Goal: Obtain resource: Download file/media

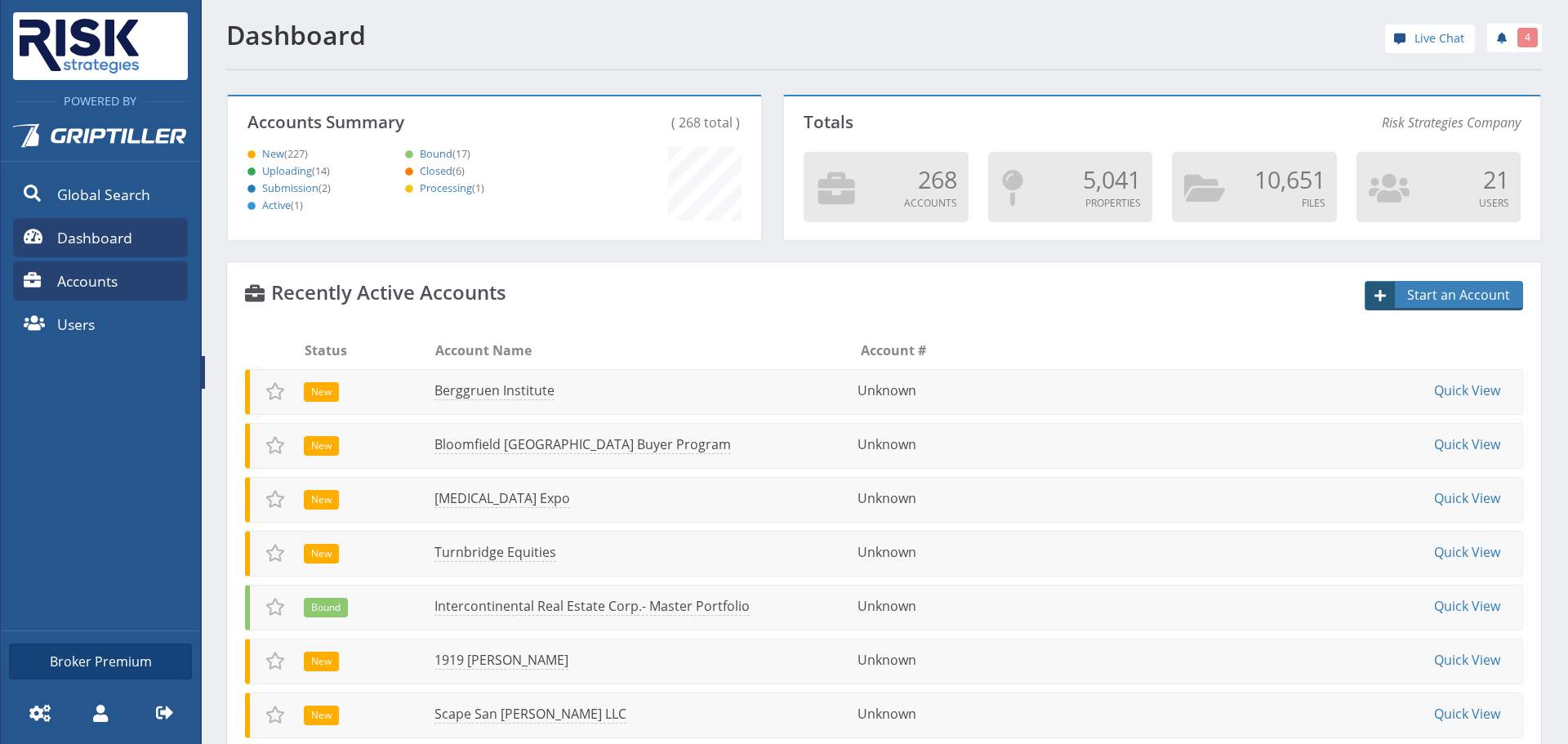
click at [123, 277] on link "Accounts" at bounding box center [100, 281] width 175 height 39
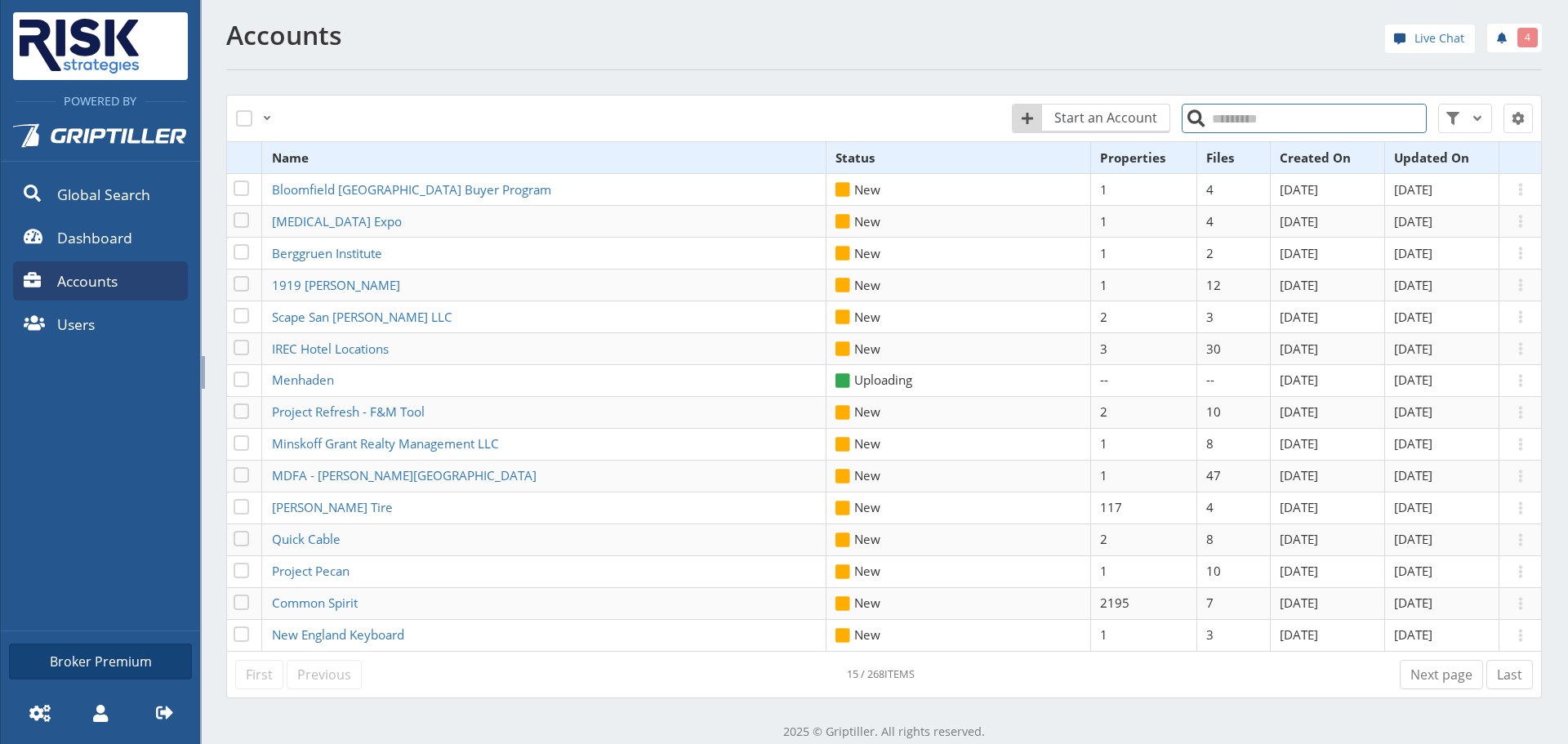
click at [1227, 109] on input "search" at bounding box center [1304, 118] width 245 height 30
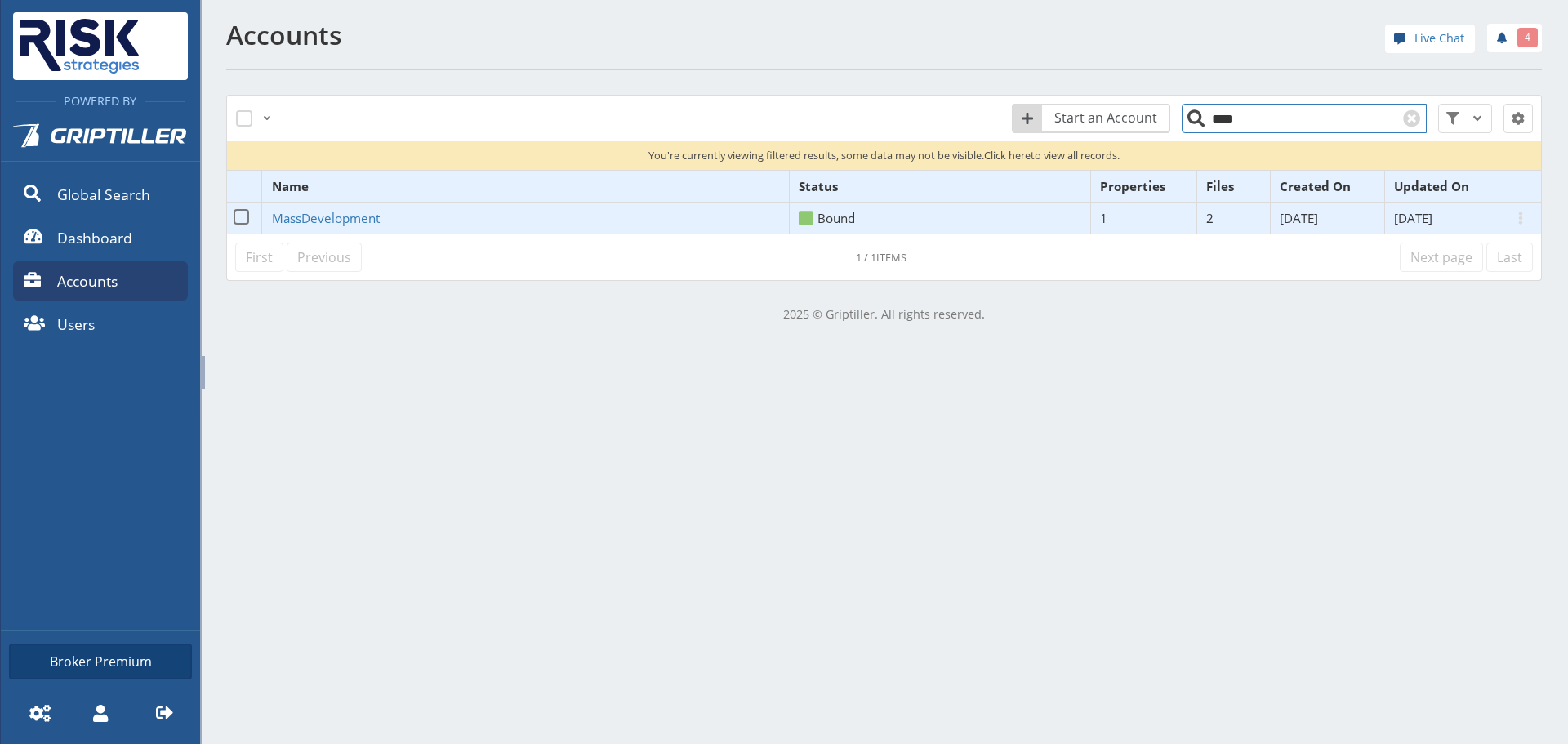
type input "****"
drag, startPoint x: 294, startPoint y: 204, endPoint x: 299, endPoint y: 214, distance: 11.2
click at [297, 210] on td "MassDevelopment" at bounding box center [525, 218] width 527 height 32
click at [300, 214] on span "MassDevelopment" at bounding box center [325, 218] width 108 height 16
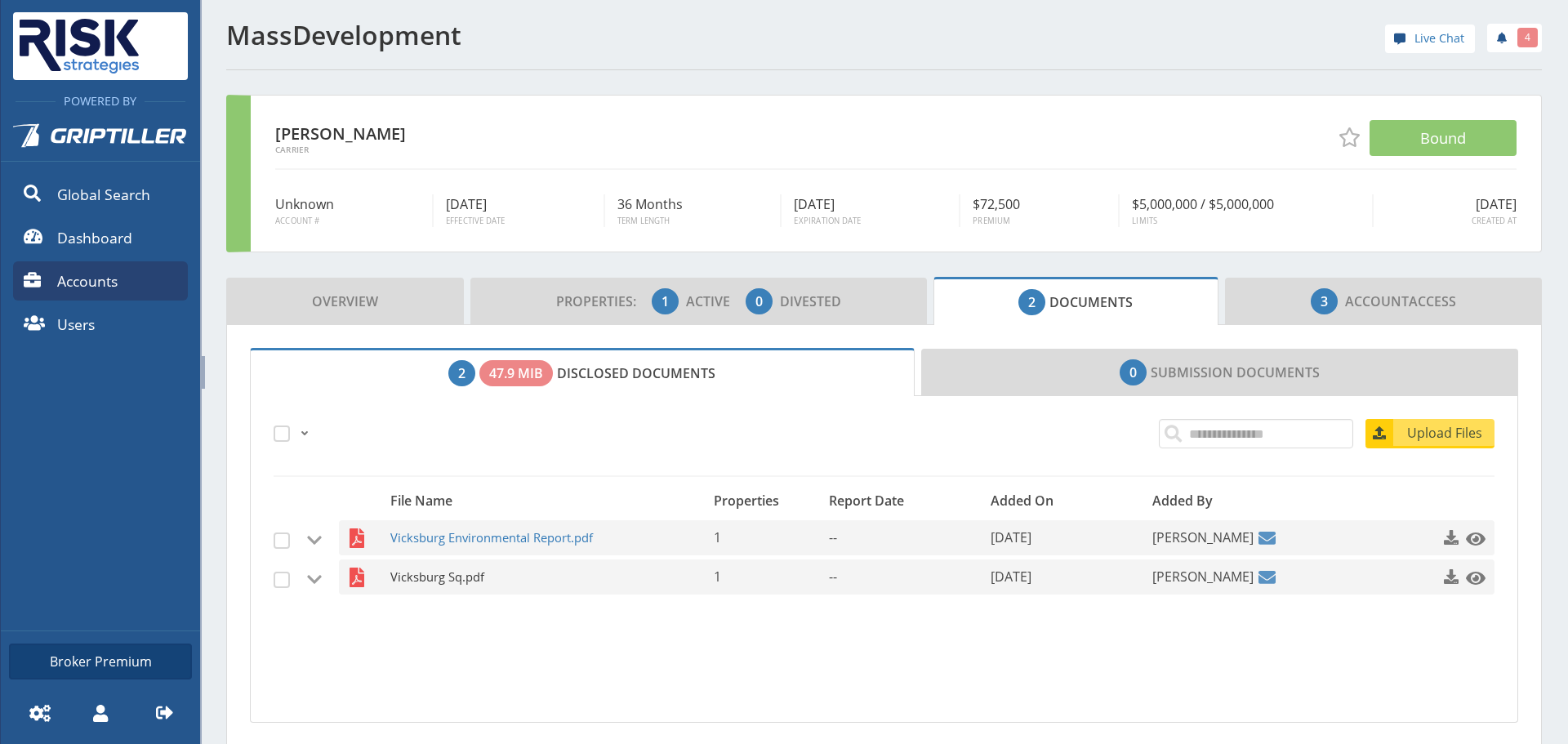
click at [442, 575] on span "Vicksburg Sq.pdf" at bounding box center [530, 576] width 279 height 35
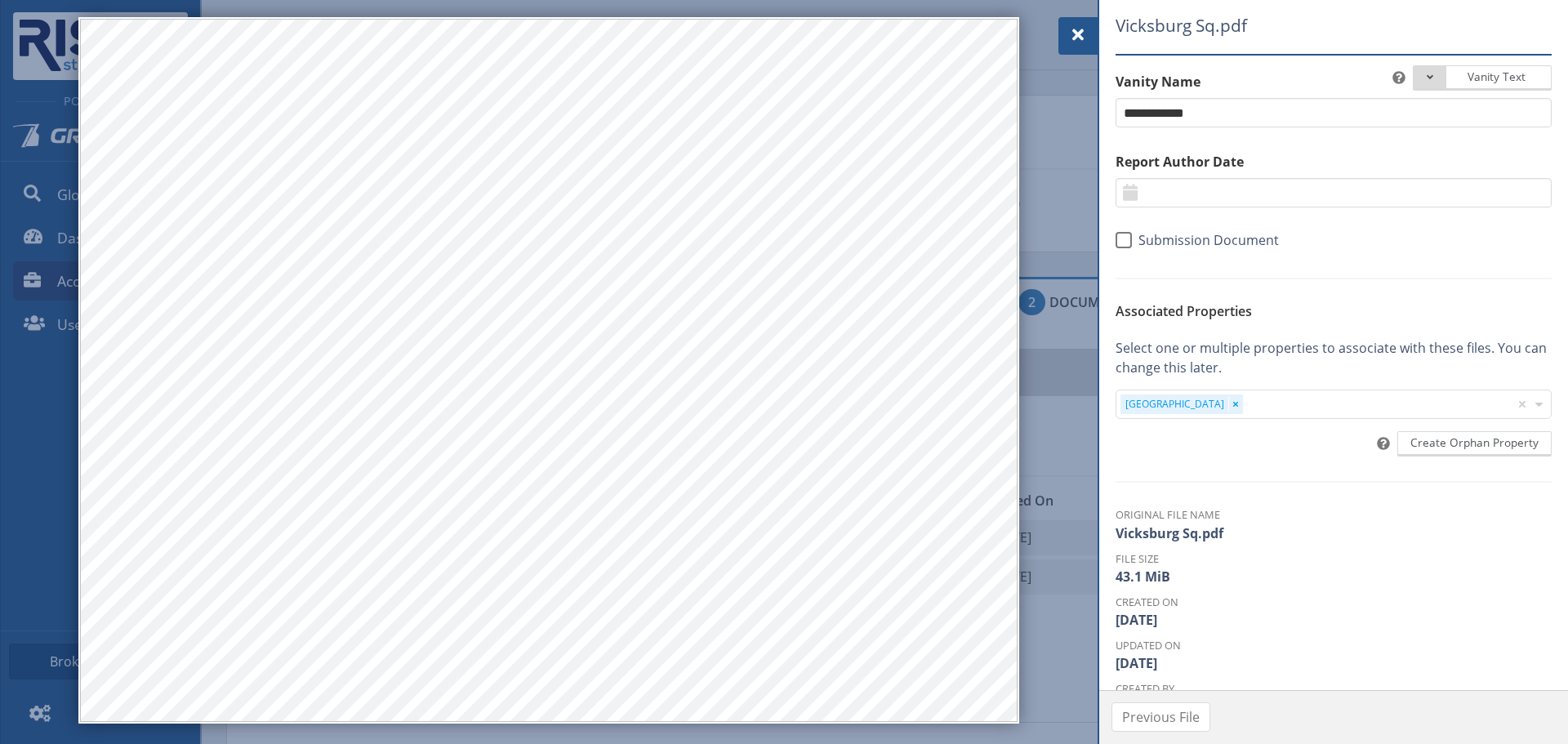
click at [1054, 25] on div at bounding box center [784, 372] width 1568 height 744
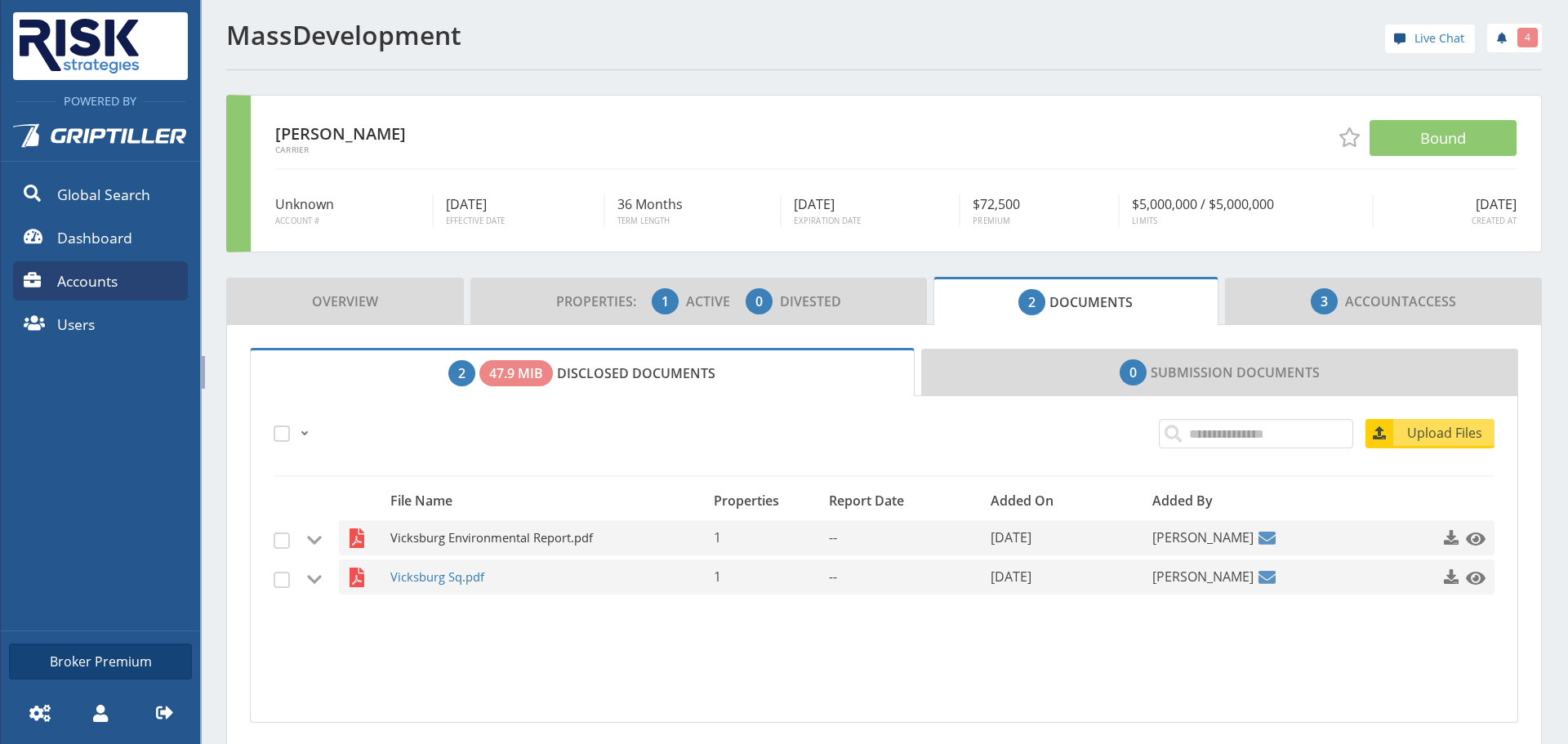
click at [465, 540] on span "Vicksburg Environmental Report.pdf" at bounding box center [530, 538] width 279 height 35
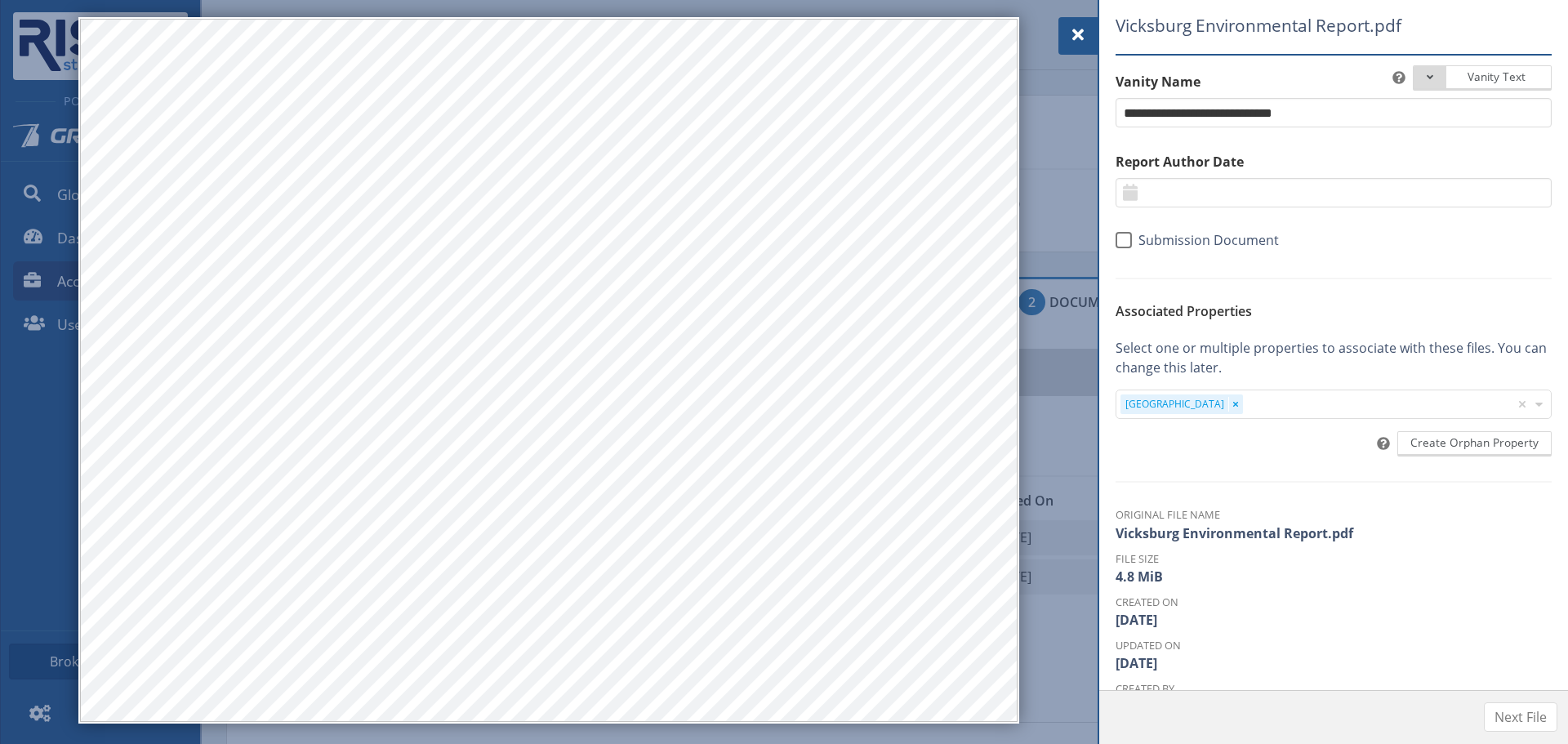
drag, startPoint x: 1068, startPoint y: 23, endPoint x: 1009, endPoint y: 41, distance: 61.7
click at [1069, 25] on div at bounding box center [1078, 36] width 39 height 38
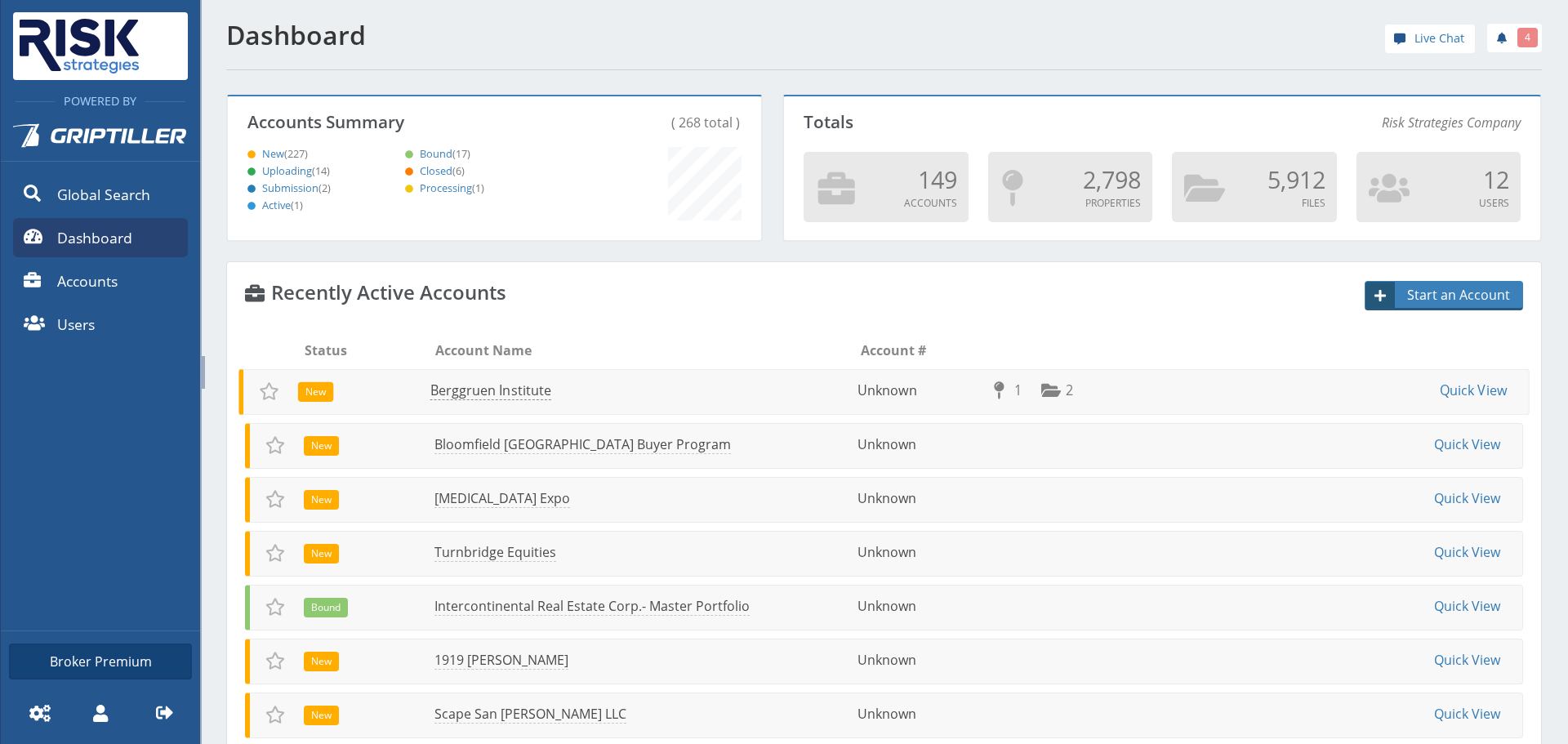
scroll to position [144, 528]
click at [136, 316] on link "Users" at bounding box center [100, 324] width 175 height 39
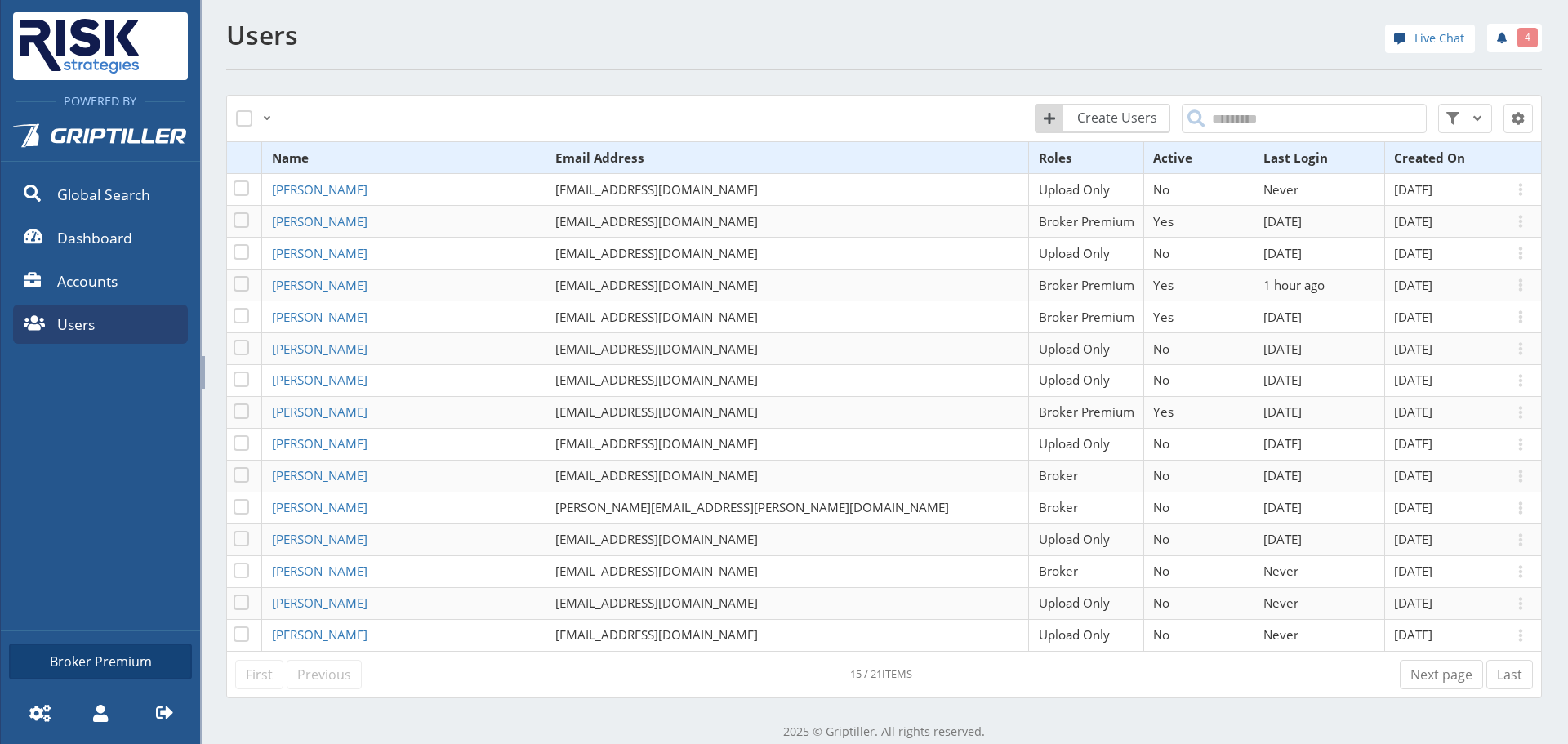
click at [1212, 100] on div "Create Users Reset All Filters" at bounding box center [1158, 118] width 768 height 49
click at [1219, 105] on input "search" at bounding box center [1304, 118] width 245 height 30
type input "*"
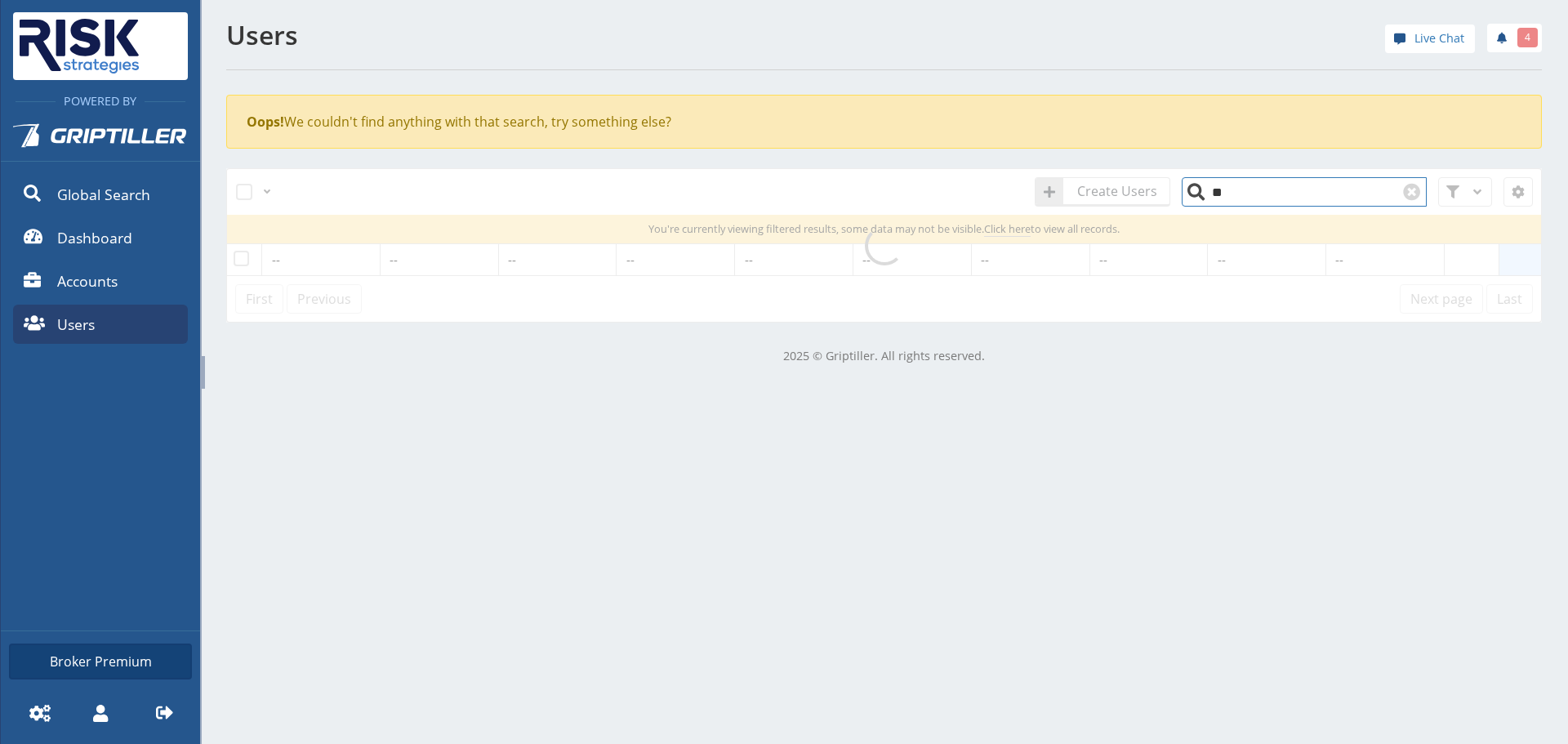
type input "*"
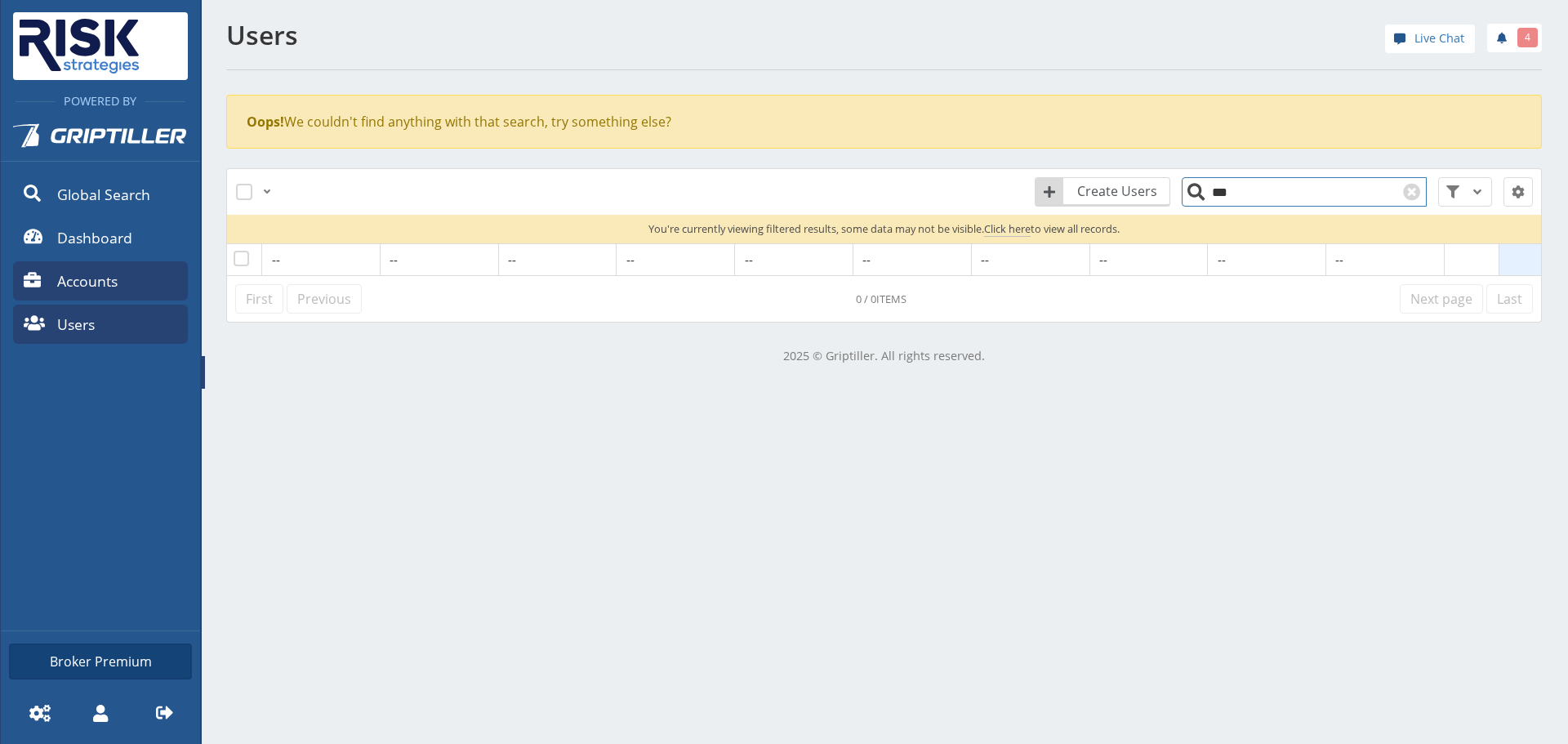
type input "***"
click at [79, 289] on span "Accounts" at bounding box center [88, 281] width 61 height 21
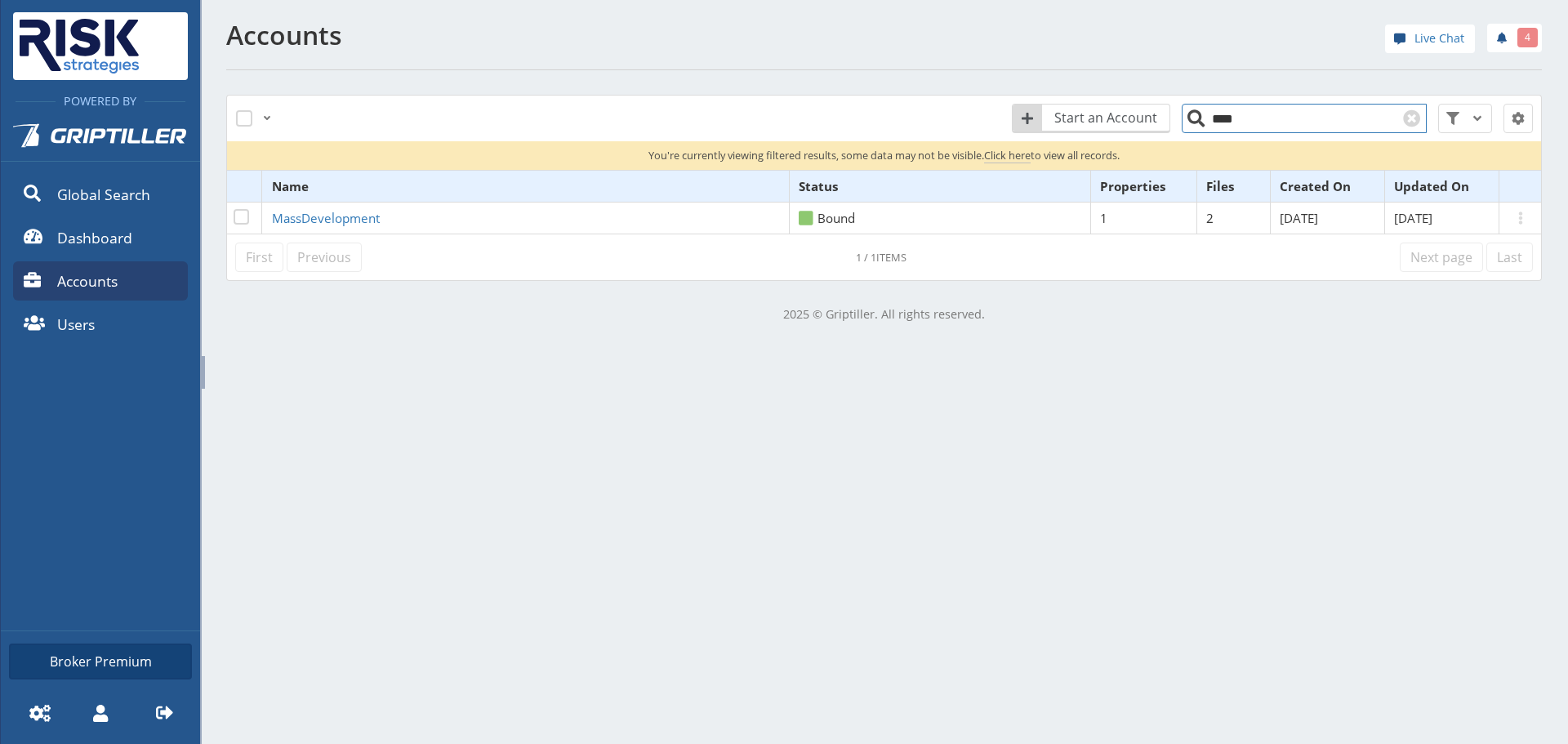
click at [1268, 120] on input "****" at bounding box center [1304, 118] width 245 height 30
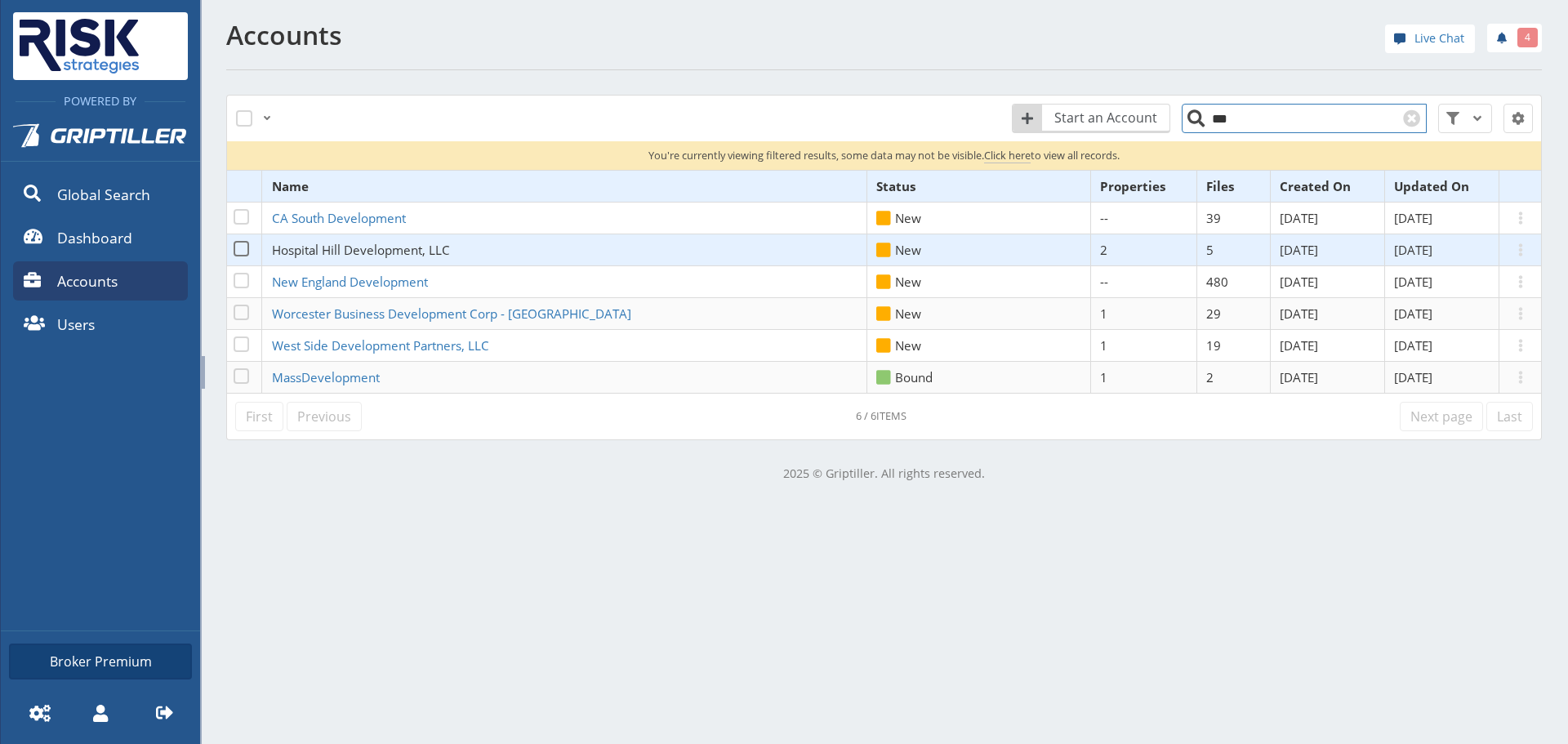
type input "***"
click at [375, 249] on span "Hospital Hill Development, LLC" at bounding box center [360, 250] width 178 height 16
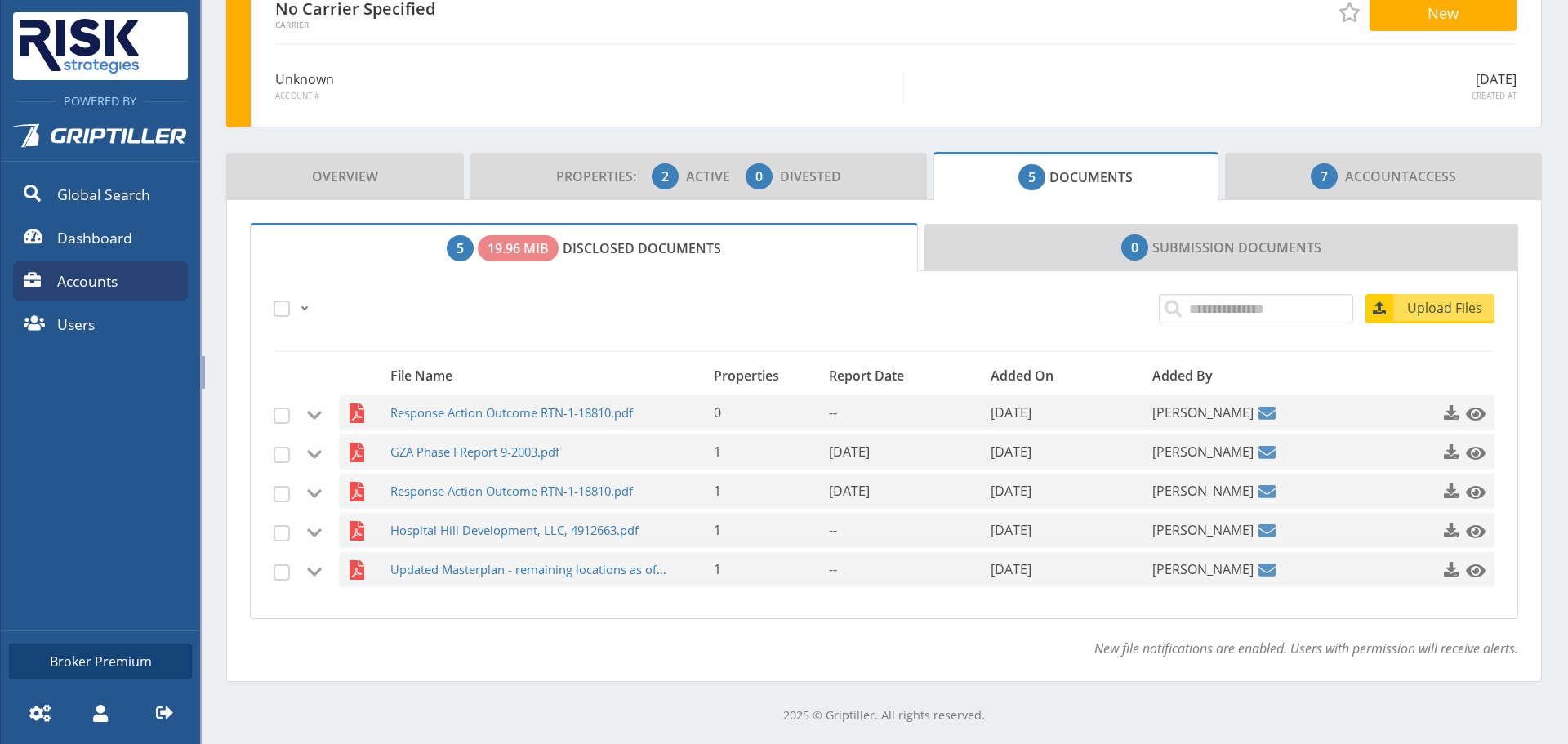
scroll to position [126, 0]
click at [611, 568] on span "Updated Masterplan - remaining locations as of [DATE].pdf" at bounding box center [530, 568] width 279 height 35
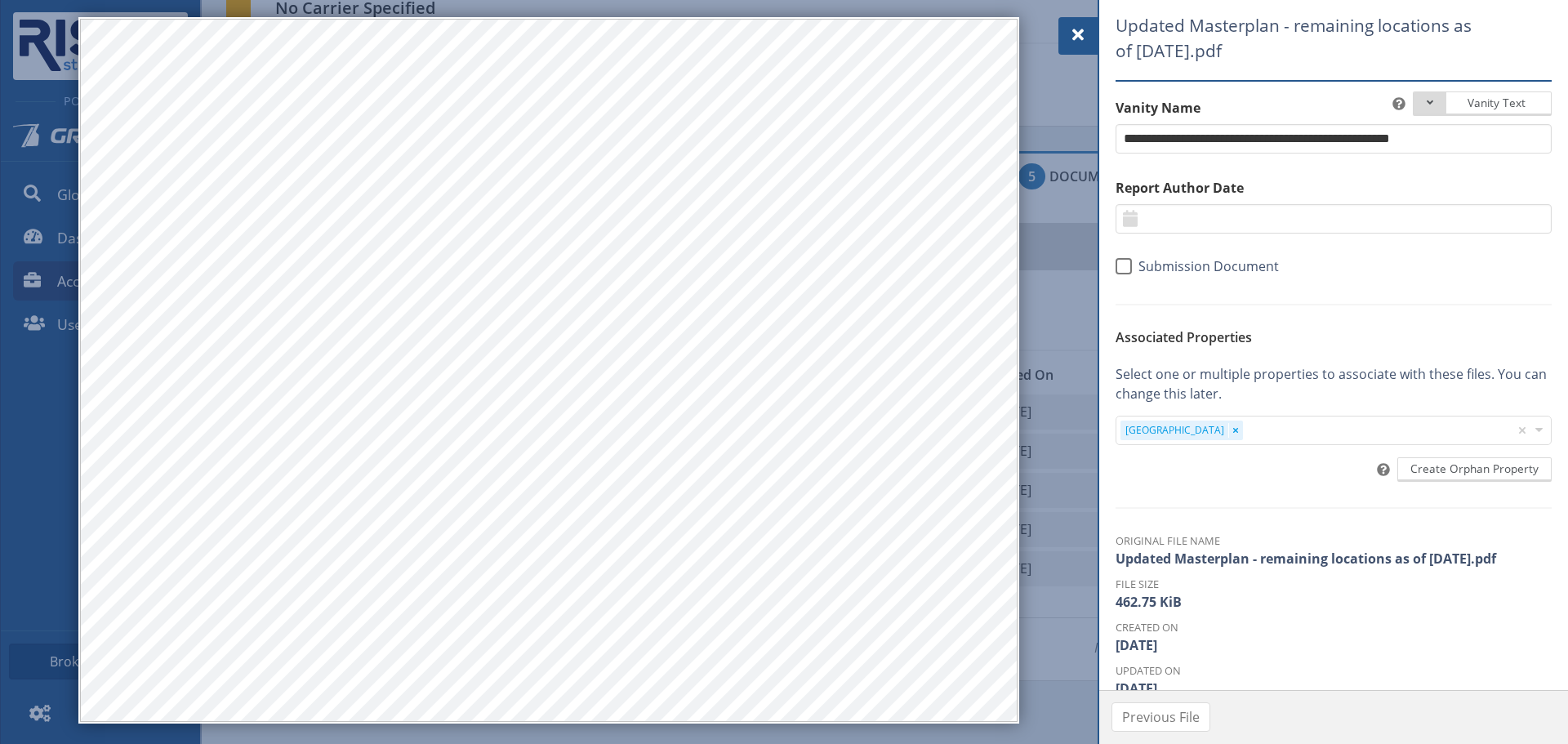
click at [1077, 34] on span at bounding box center [1078, 35] width 20 height 20
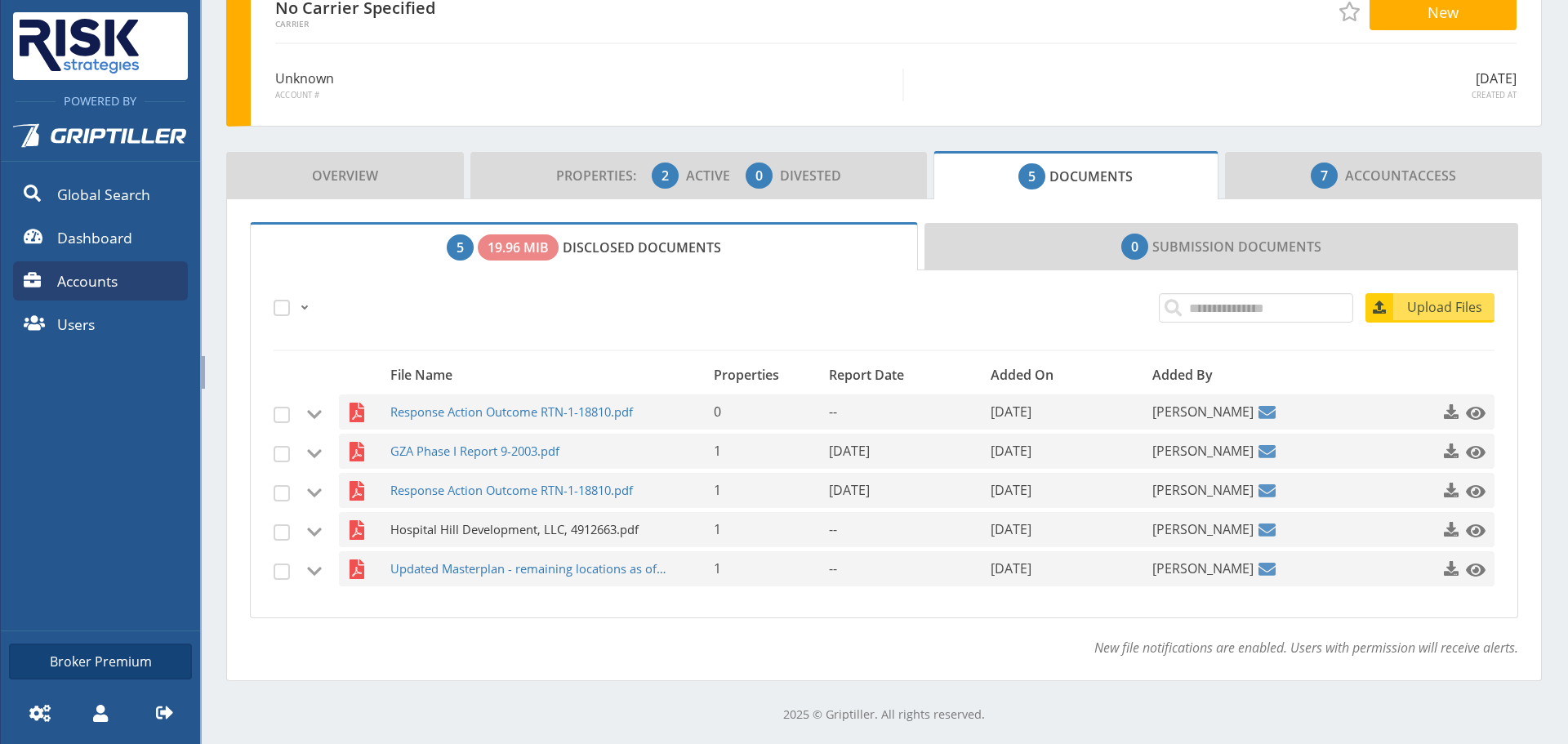
click at [526, 532] on span "Hospital Hill Development, LLC, 4912663.pdf" at bounding box center [530, 530] width 279 height 35
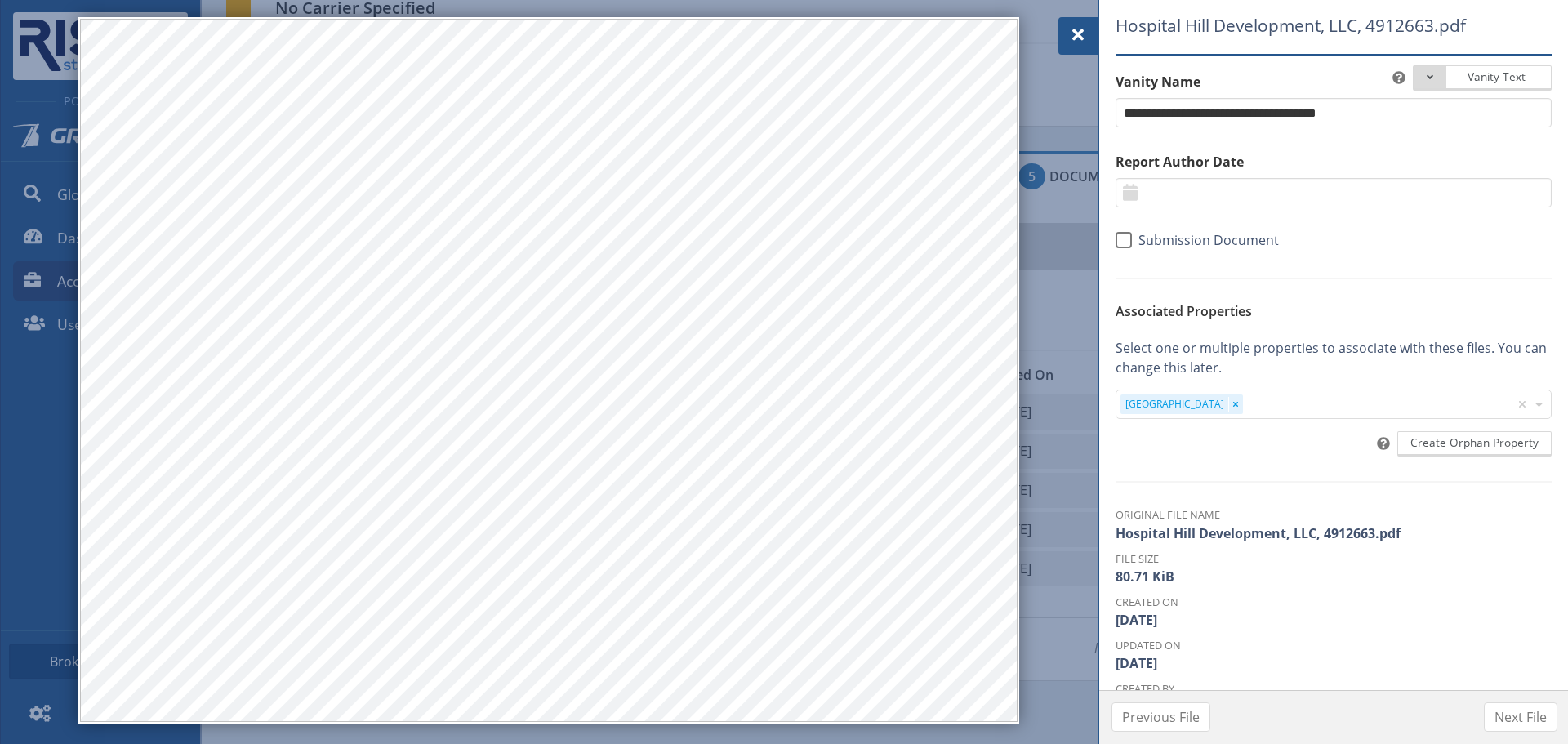
click at [1093, 35] on div at bounding box center [1078, 36] width 39 height 38
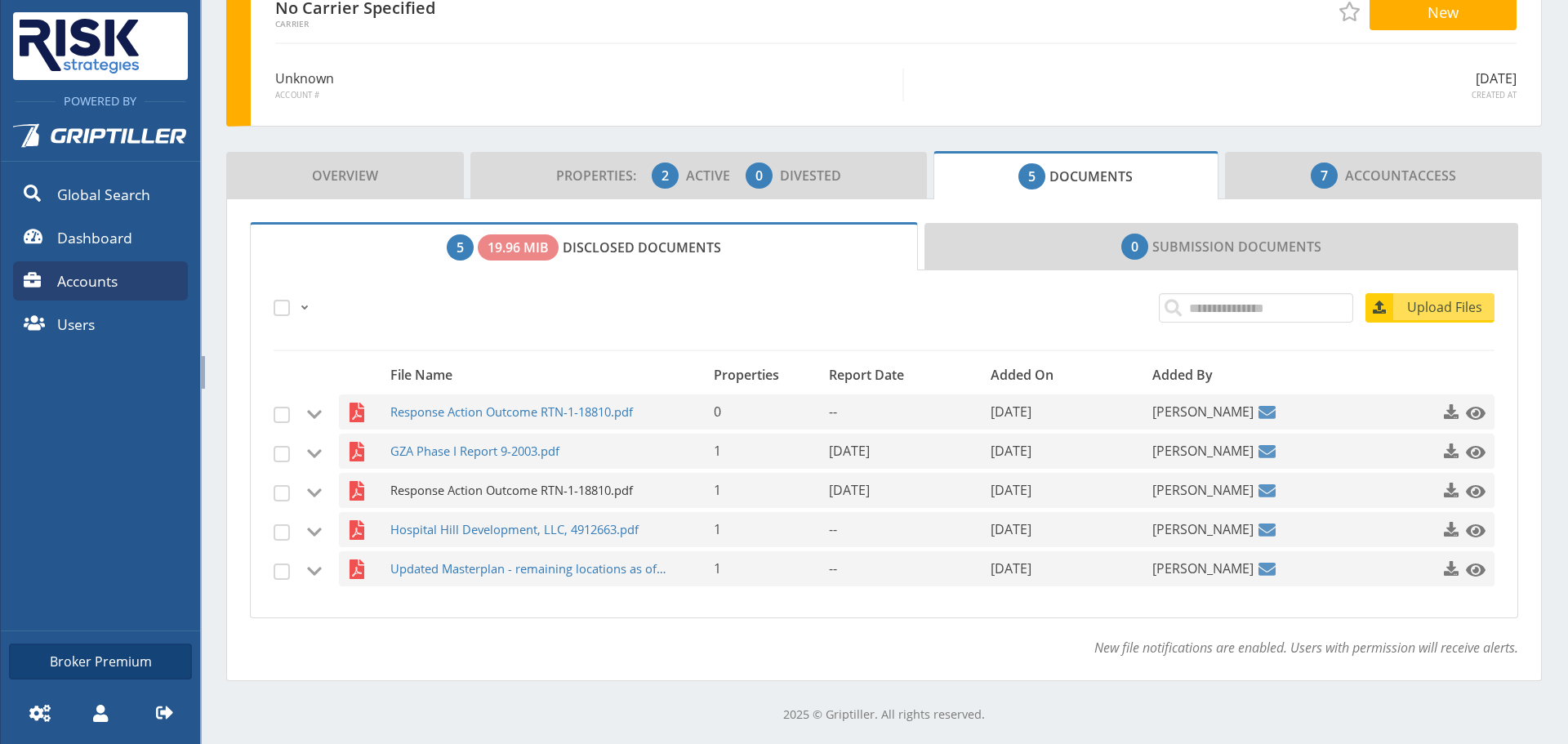
click at [509, 487] on span "Response Action Outcome RTN-1-18810.pdf" at bounding box center [530, 490] width 279 height 35
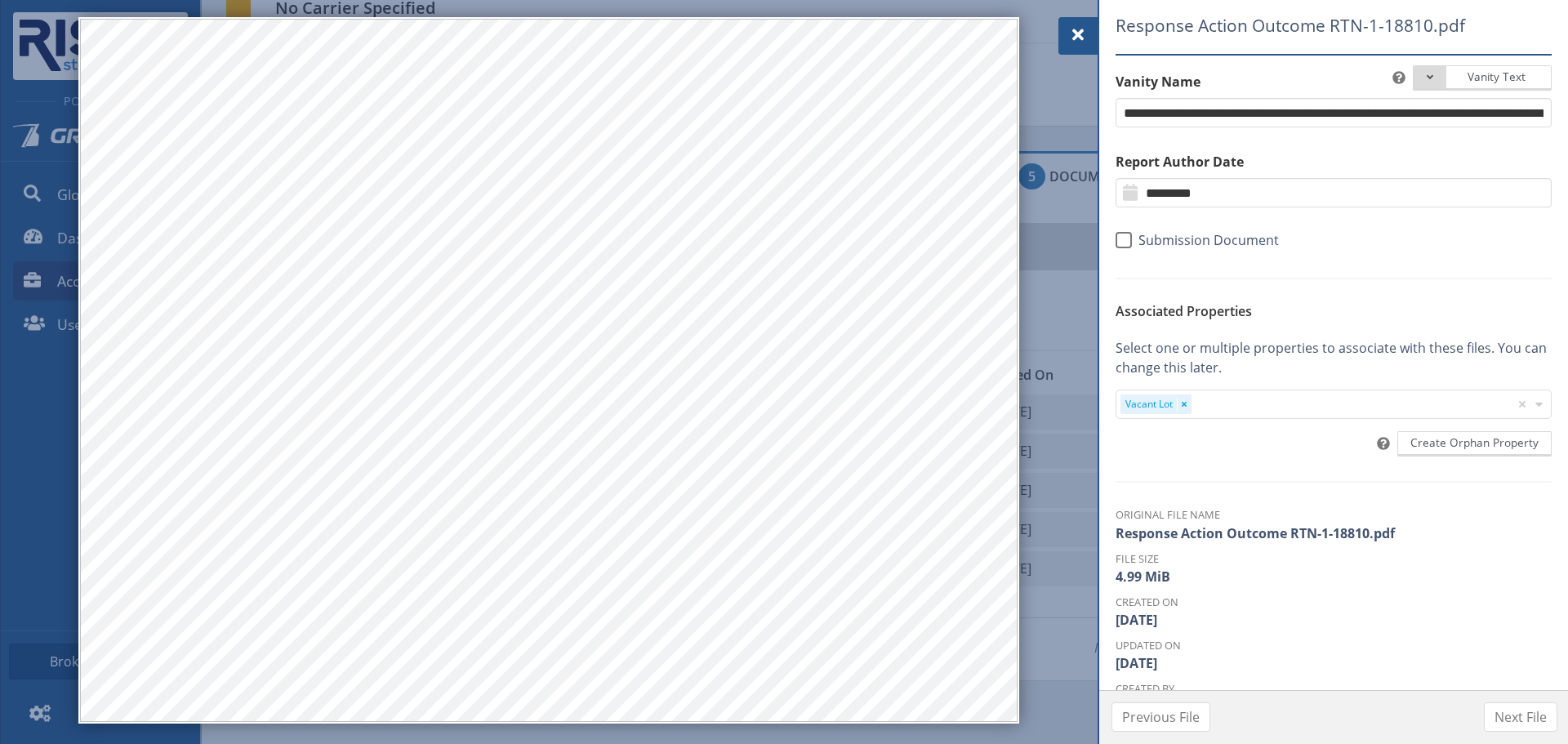
click at [1078, 29] on span at bounding box center [1078, 35] width 20 height 20
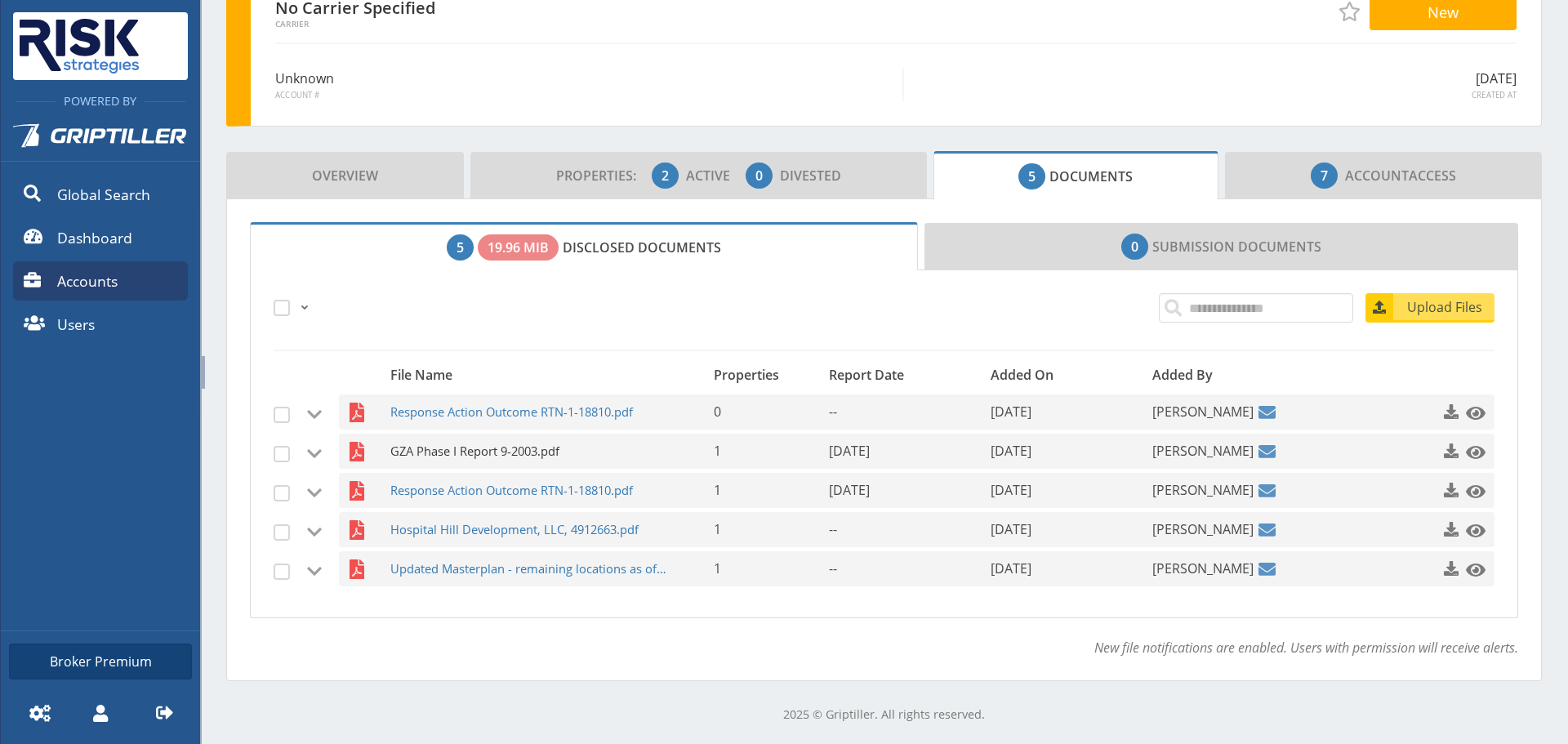
click at [405, 450] on span "GZA Phase I Report 9-2003.pdf" at bounding box center [530, 451] width 279 height 35
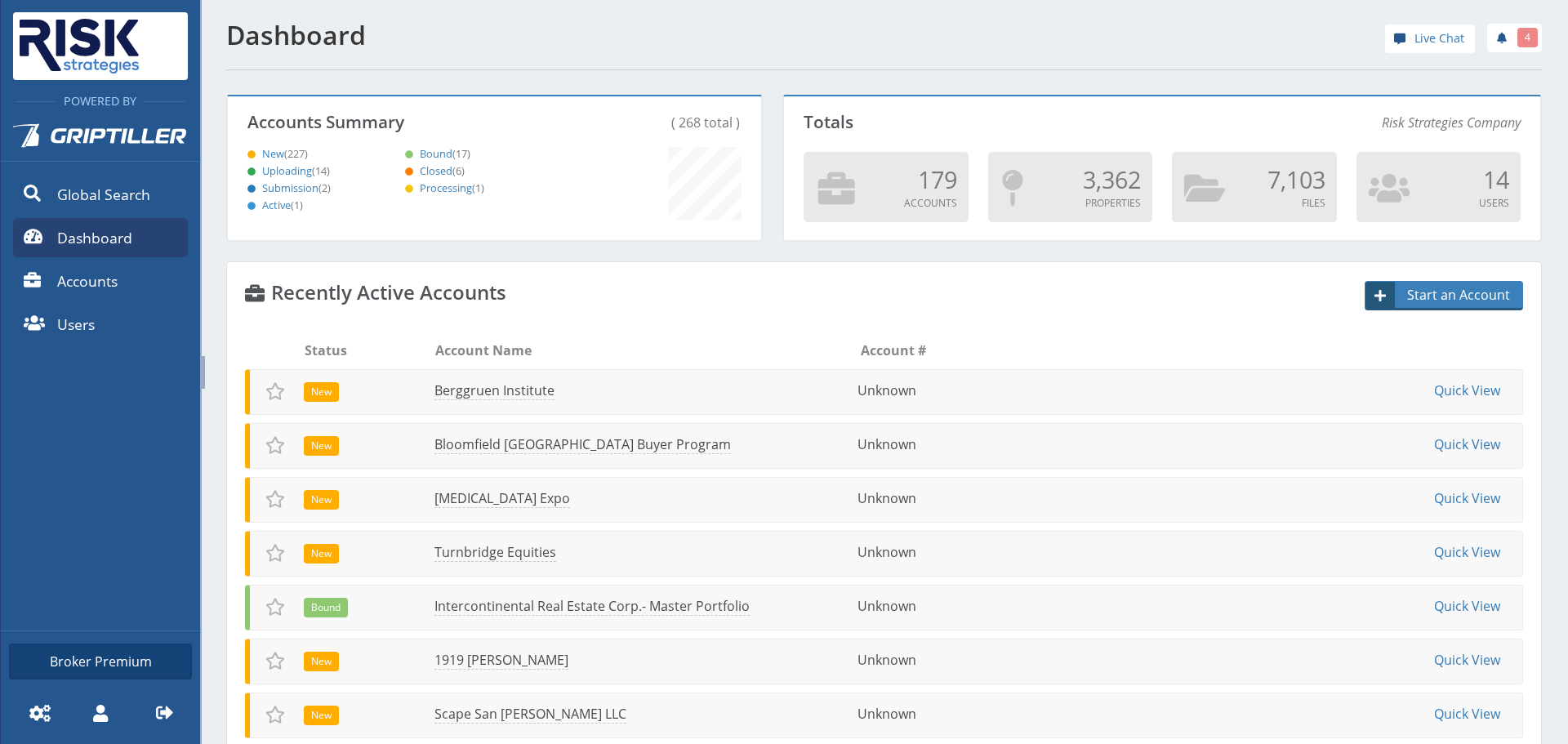
scroll to position [144, 528]
click at [109, 292] on link "Accounts" at bounding box center [100, 281] width 175 height 39
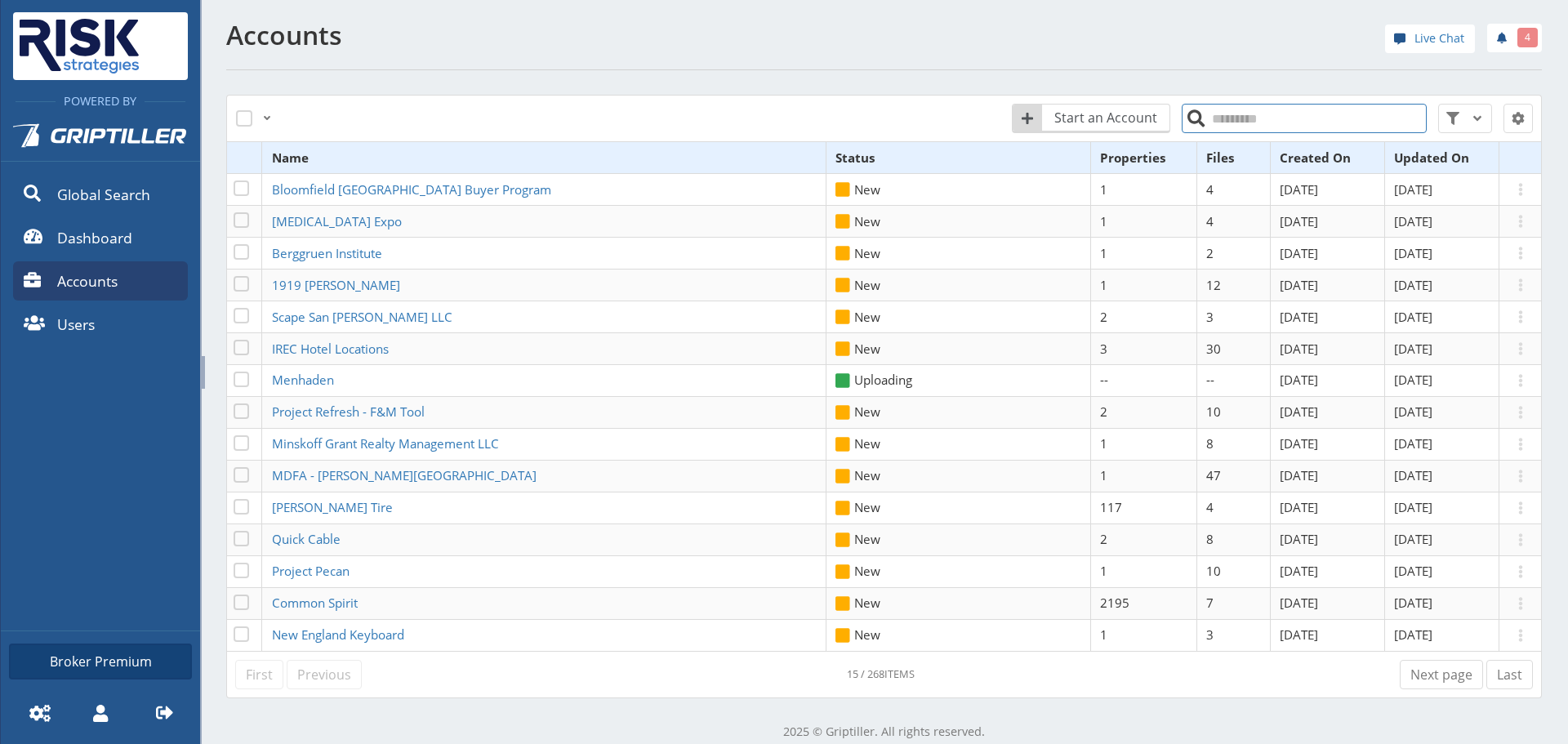
click at [1237, 122] on input "search" at bounding box center [1304, 118] width 245 height 30
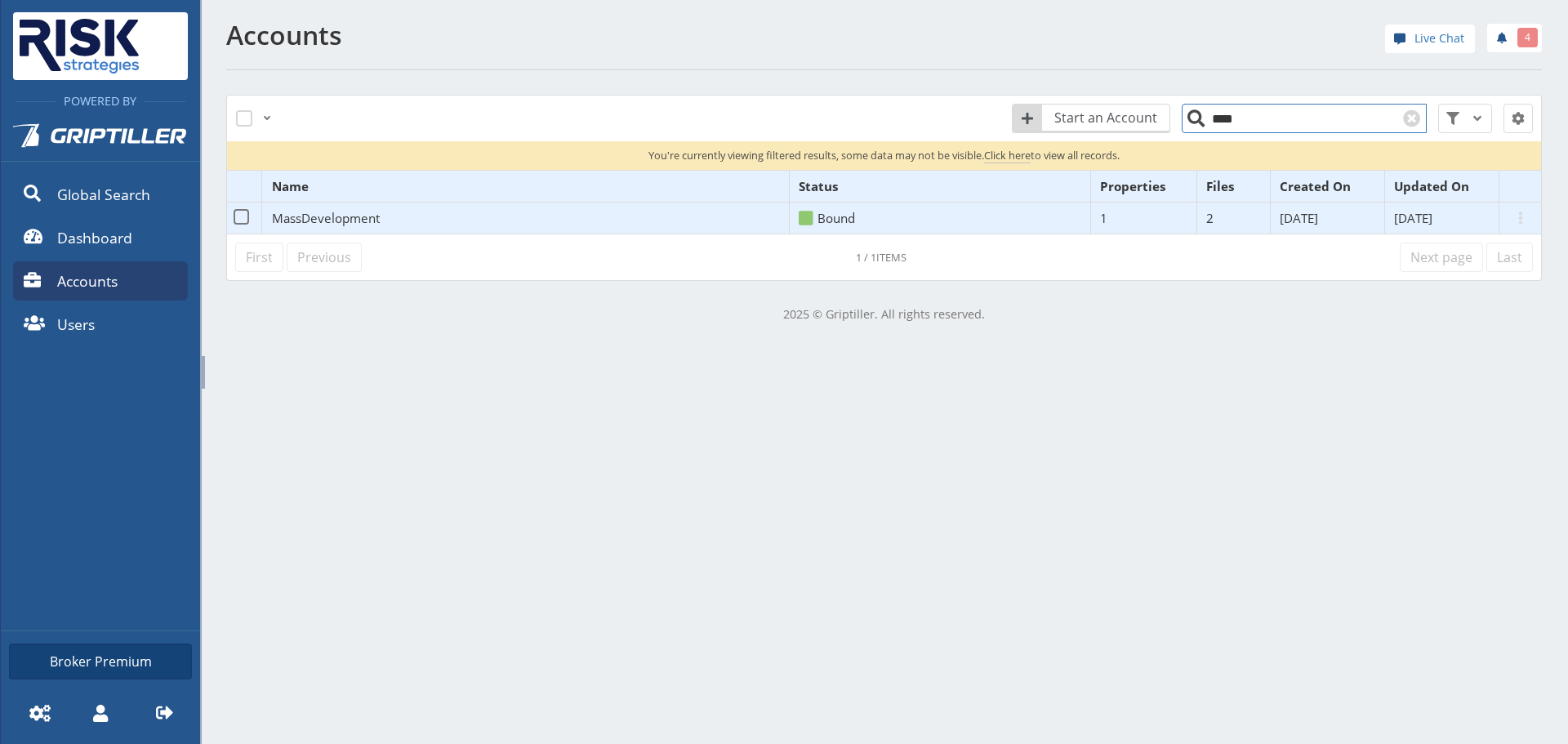
type input "****"
click at [323, 221] on span "MassDevelopment" at bounding box center [325, 218] width 108 height 16
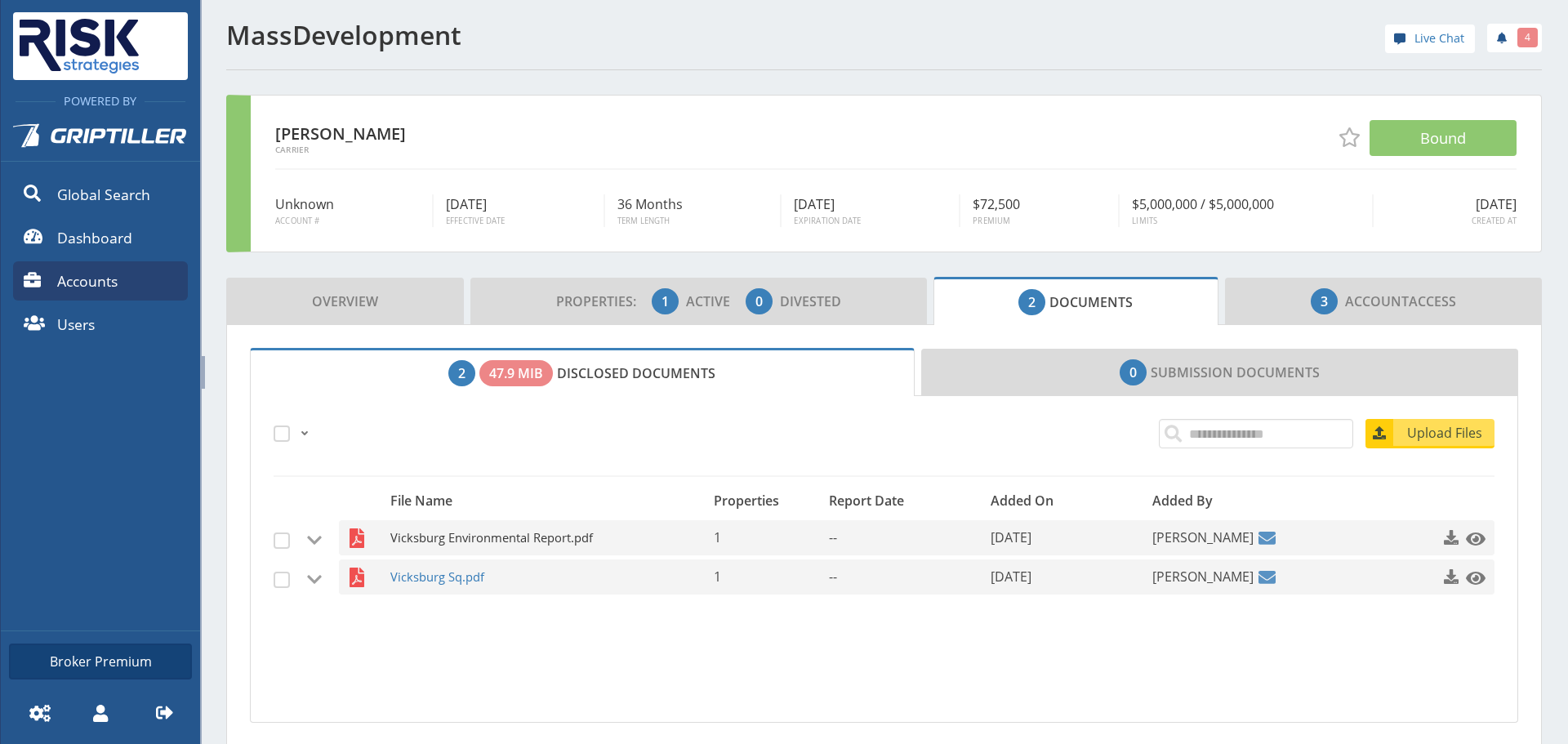
click at [461, 526] on span "Vicksburg Environmental Report.pdf" at bounding box center [530, 538] width 279 height 35
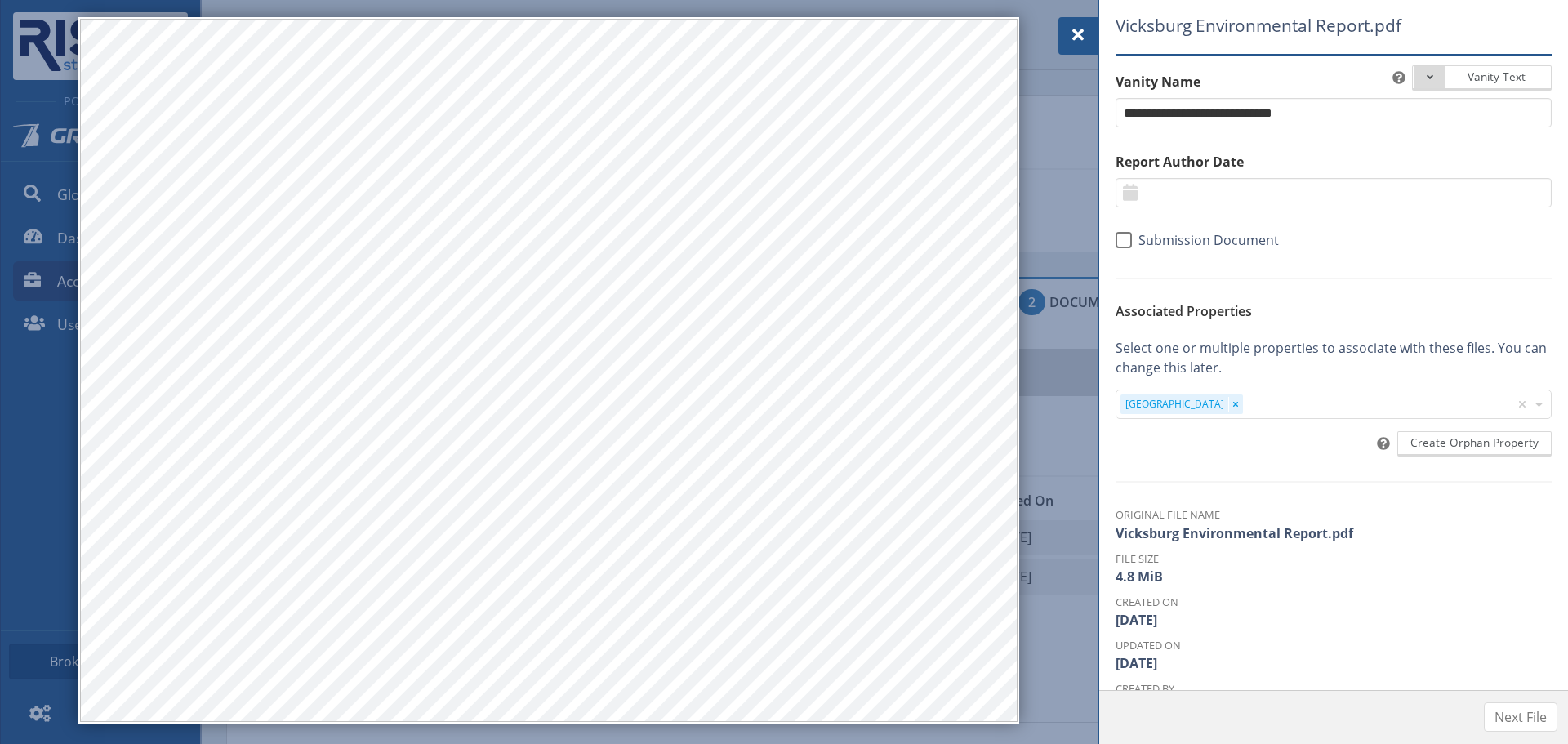
click at [1090, 27] on div at bounding box center [1078, 36] width 39 height 38
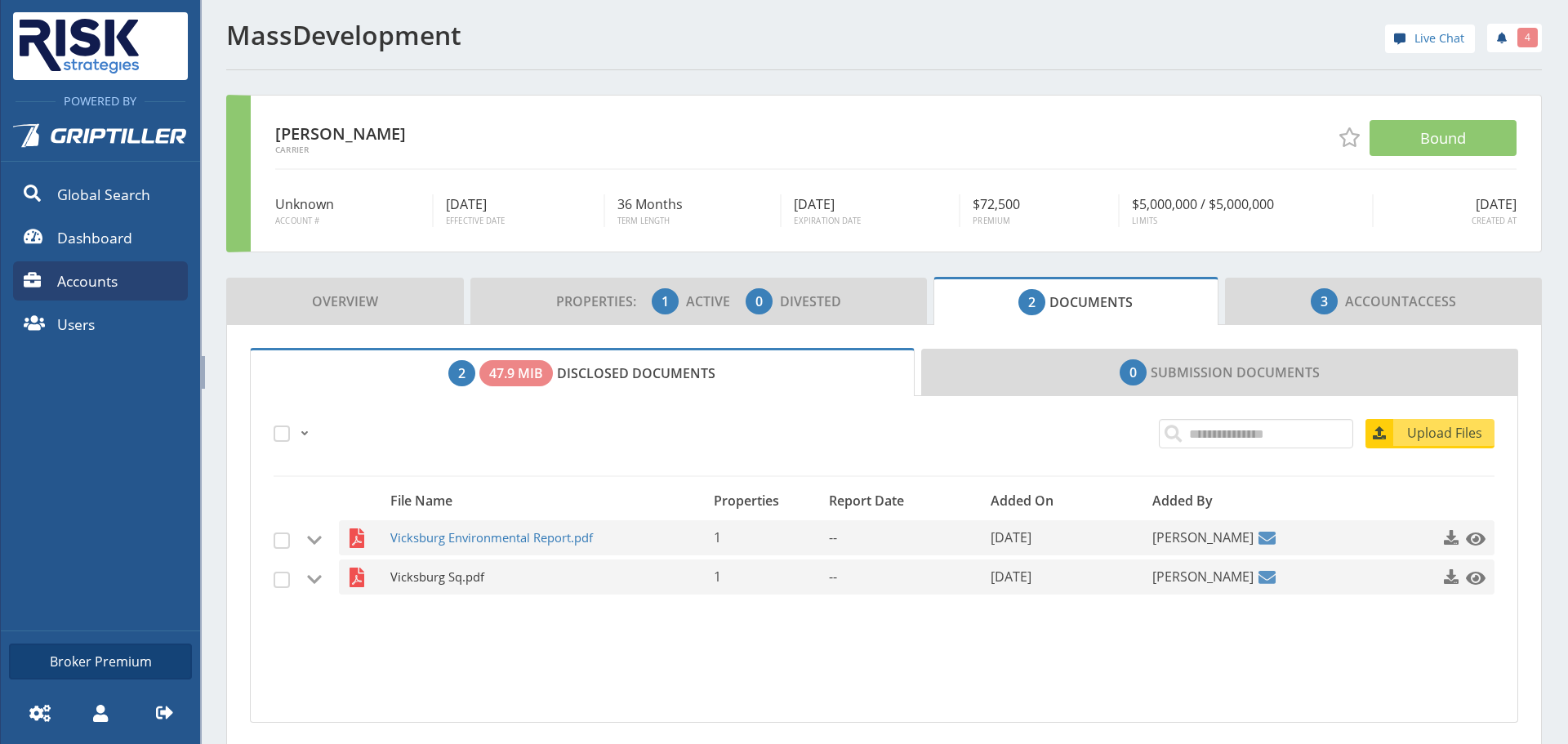
click at [449, 583] on span "Vicksburg Sq.pdf" at bounding box center [530, 576] width 279 height 35
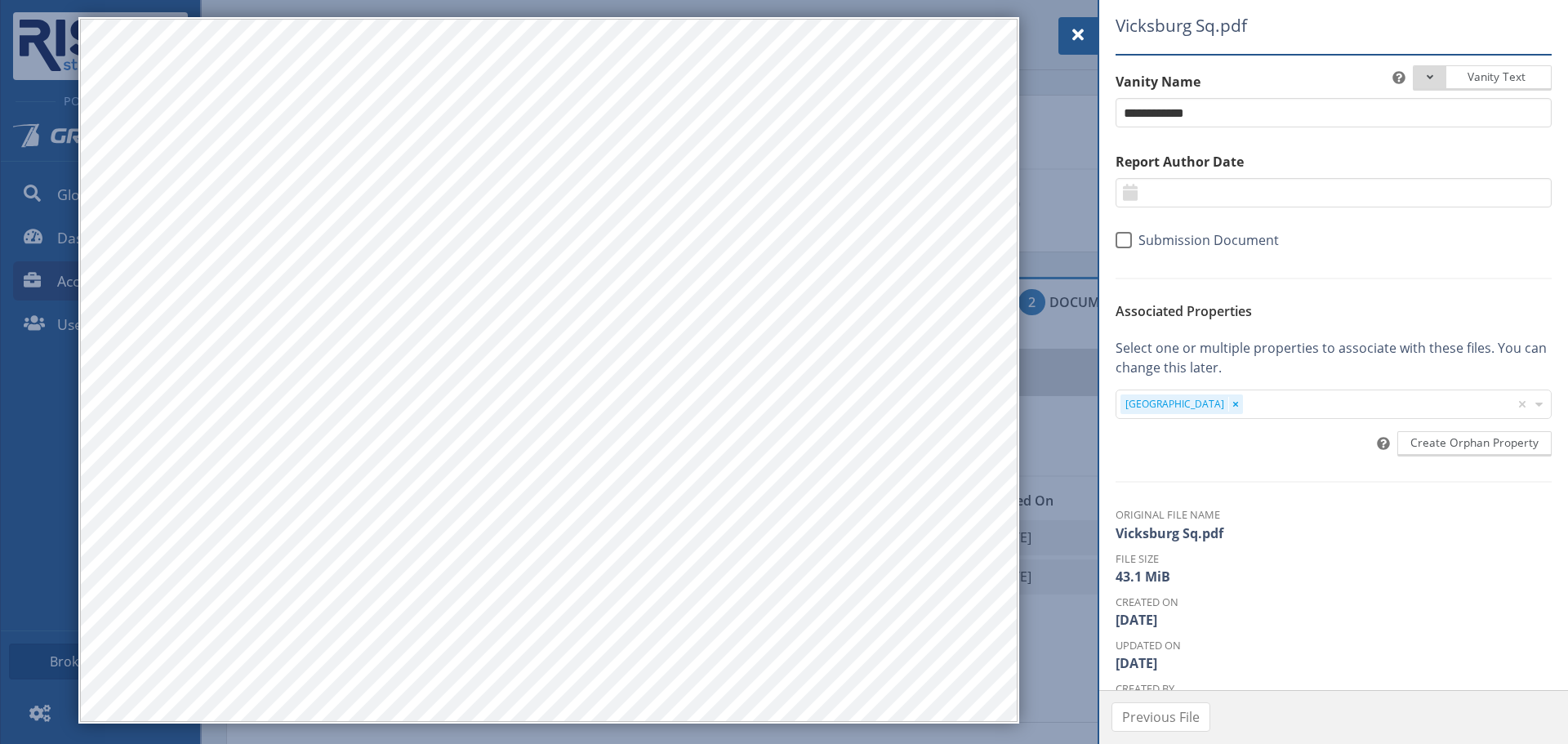
click at [1103, 41] on div "Vicksburg Sq.pdf Vanity Text Document Type Phase I Phase II Database Report Oth…" at bounding box center [1333, 345] width 469 height 690
click at [1094, 40] on div at bounding box center [1078, 36] width 39 height 38
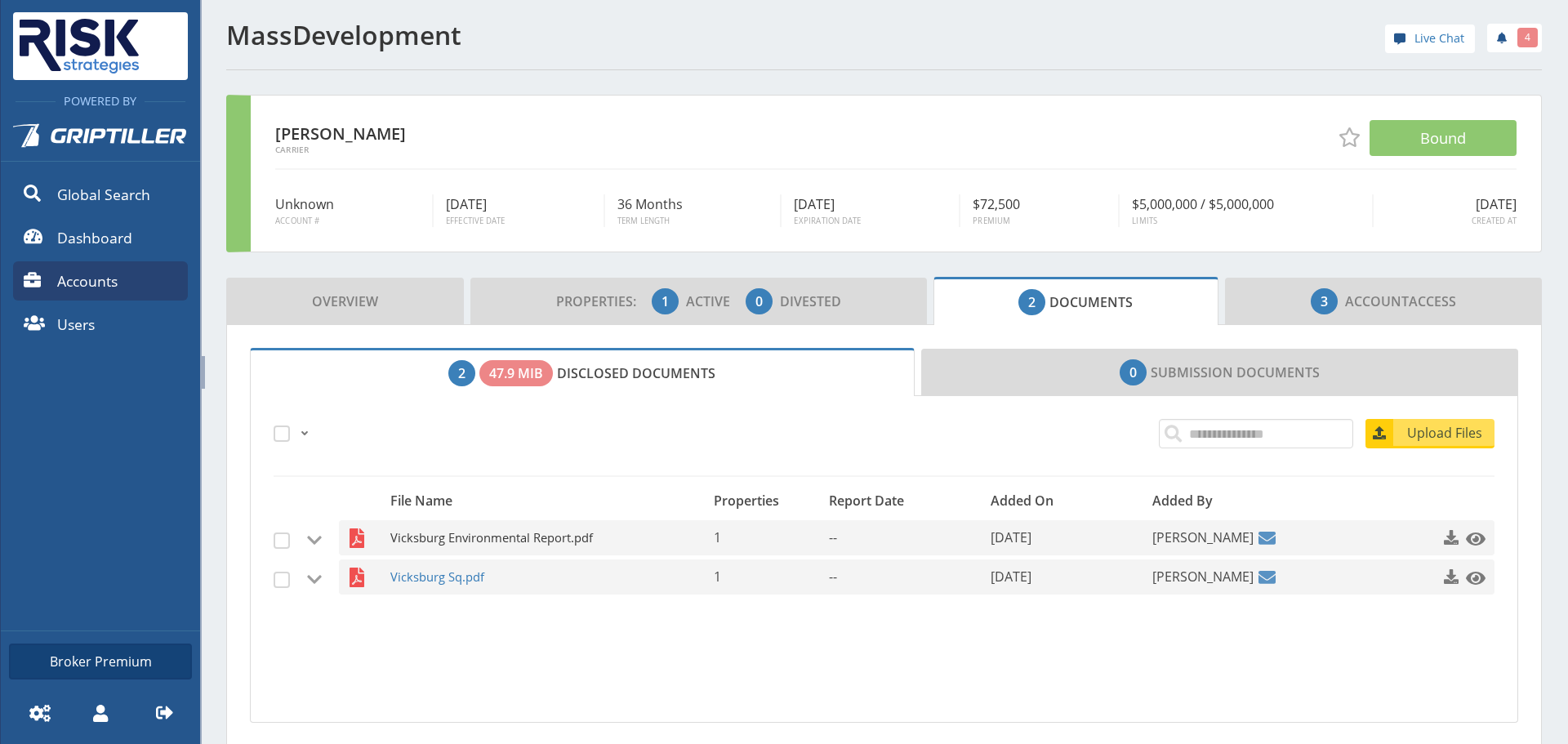
click at [520, 544] on span "Vicksburg Environmental Report.pdf" at bounding box center [530, 538] width 279 height 35
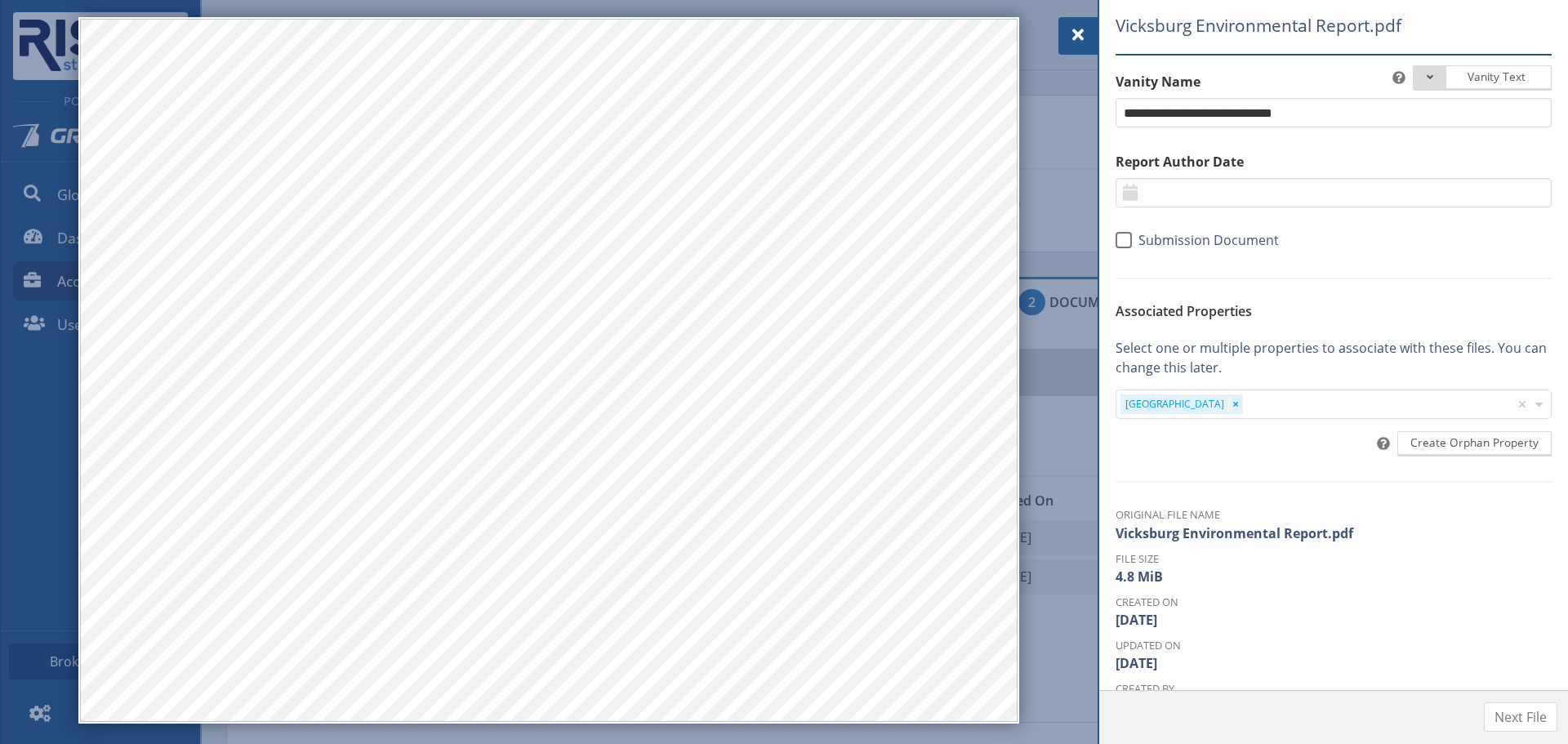
click at [1079, 29] on span at bounding box center [1078, 35] width 20 height 20
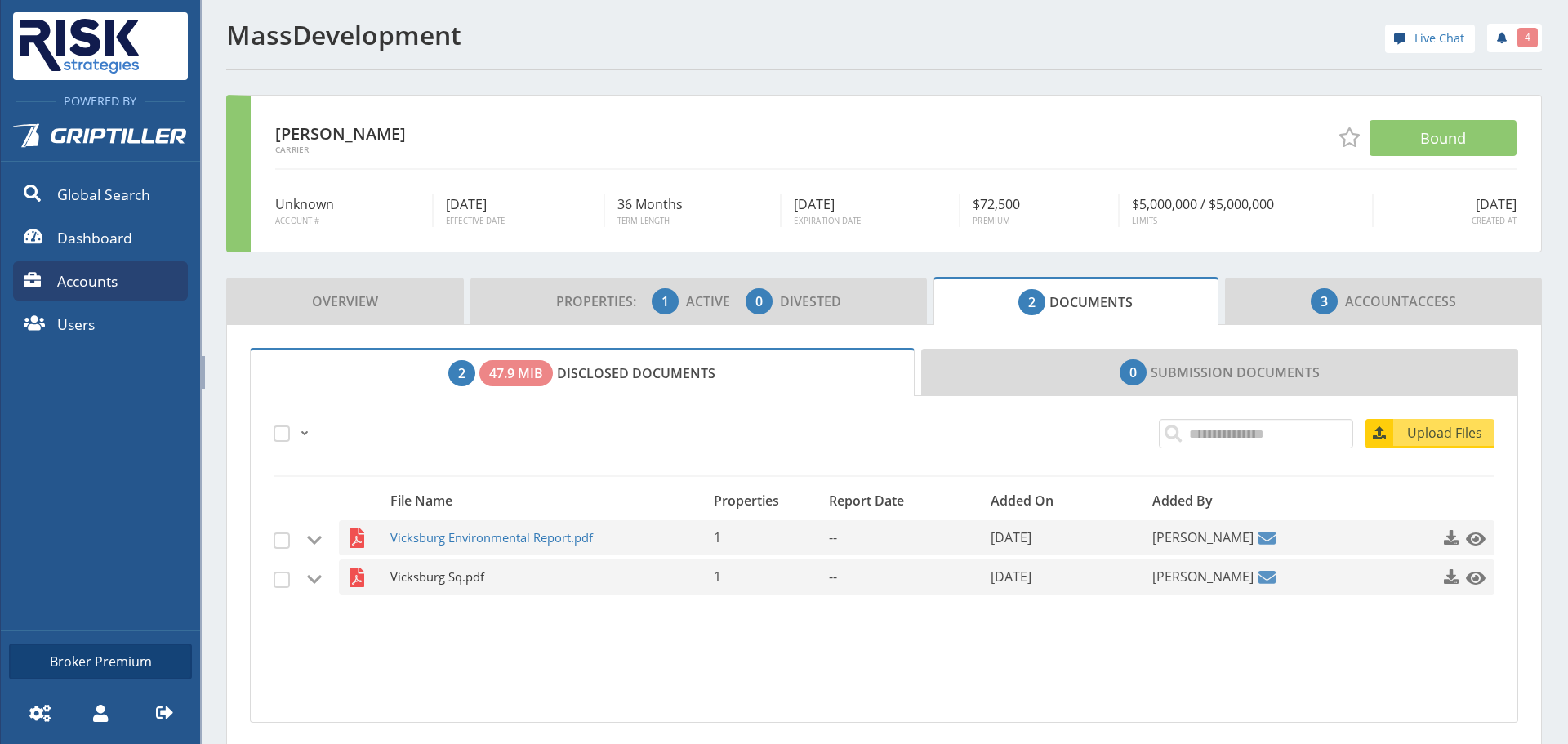
click at [465, 582] on span "Vicksburg Sq.pdf" at bounding box center [530, 576] width 279 height 35
